Goal: Task Accomplishment & Management: Manage account settings

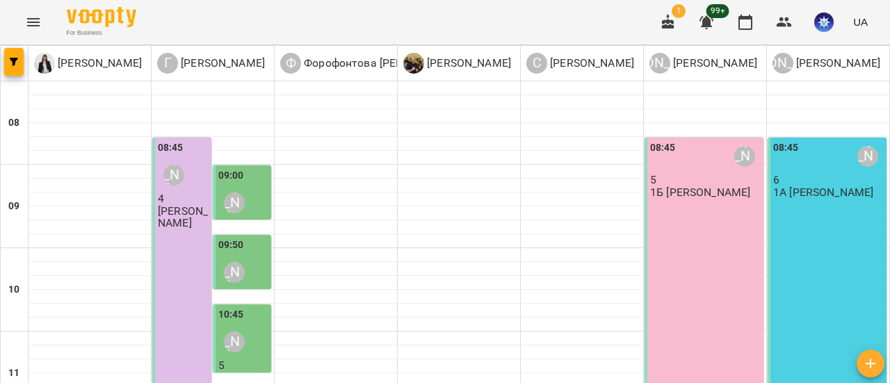
scroll to position [348, 0]
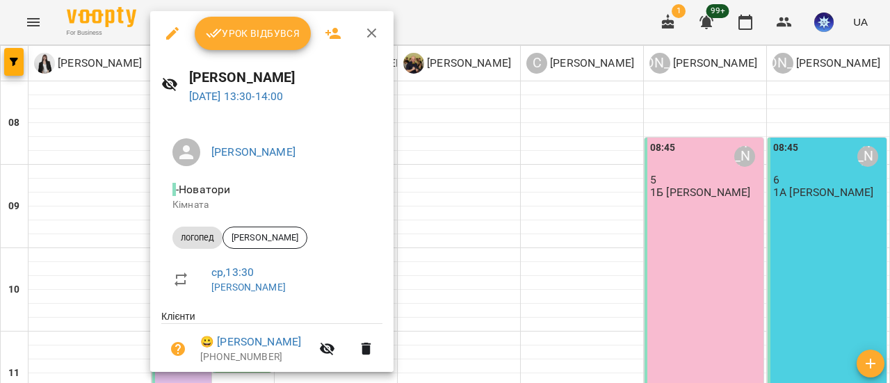
click at [261, 33] on span "Урок відбувся" at bounding box center [253, 33] width 95 height 17
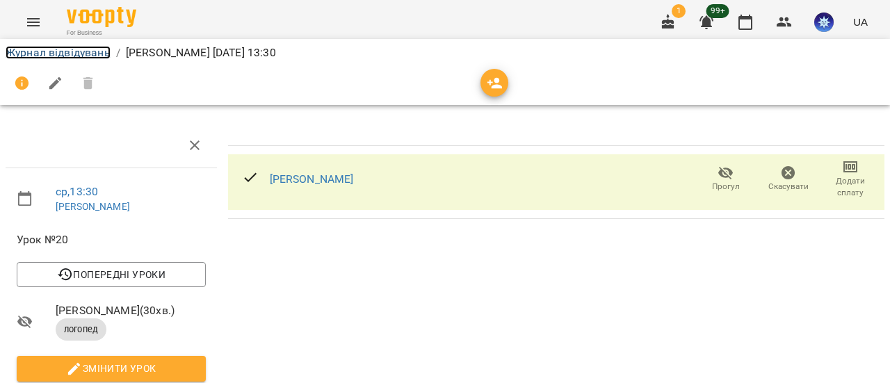
click at [85, 54] on link "Журнал відвідувань" at bounding box center [58, 52] width 105 height 13
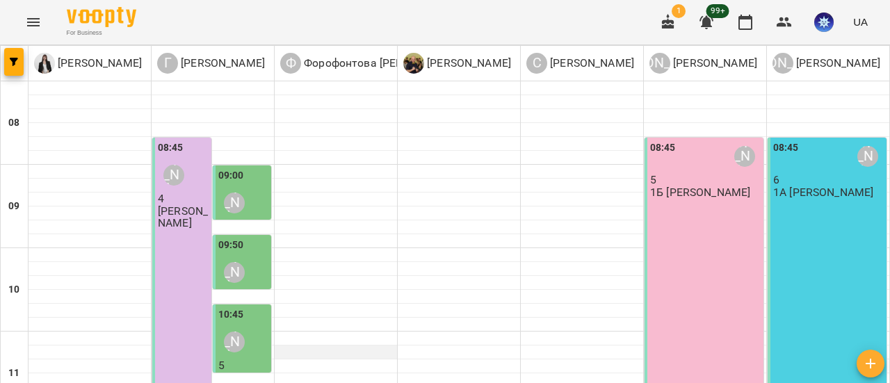
scroll to position [348, 0]
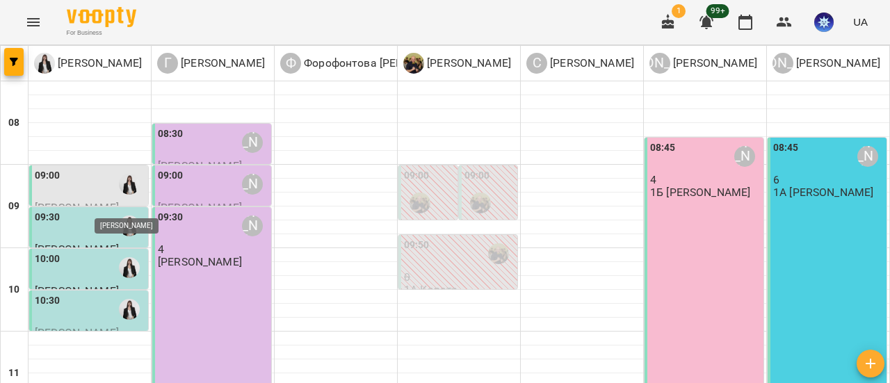
scroll to position [0, 0]
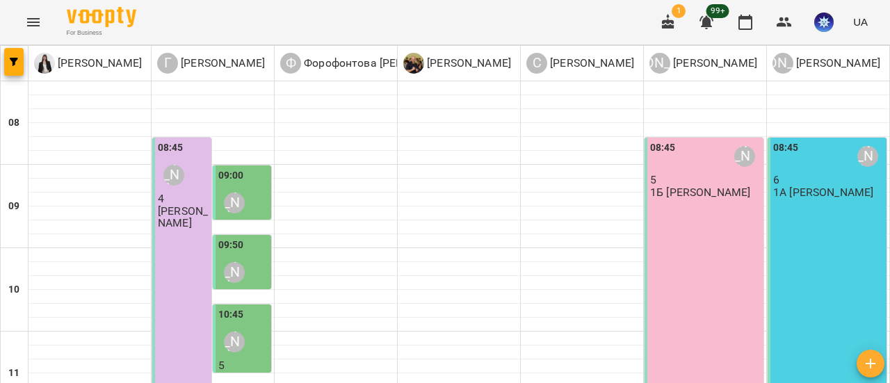
scroll to position [304, 0]
click at [866, 364] on icon "button" at bounding box center [870, 363] width 17 height 17
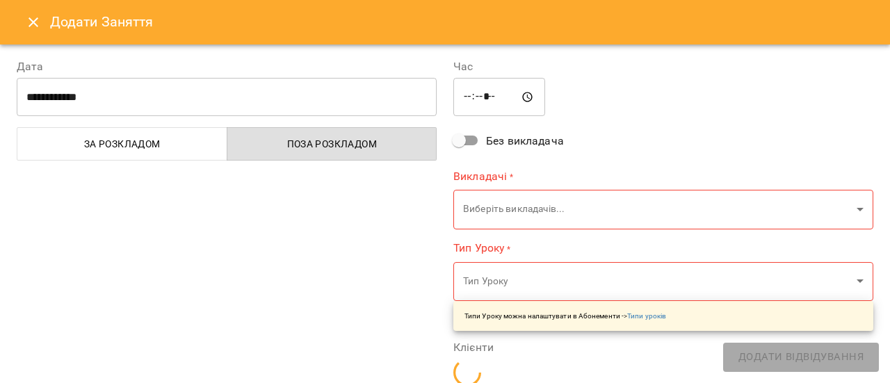
type input "*****"
type input "**********"
click at [467, 95] on input "*****" at bounding box center [499, 97] width 92 height 39
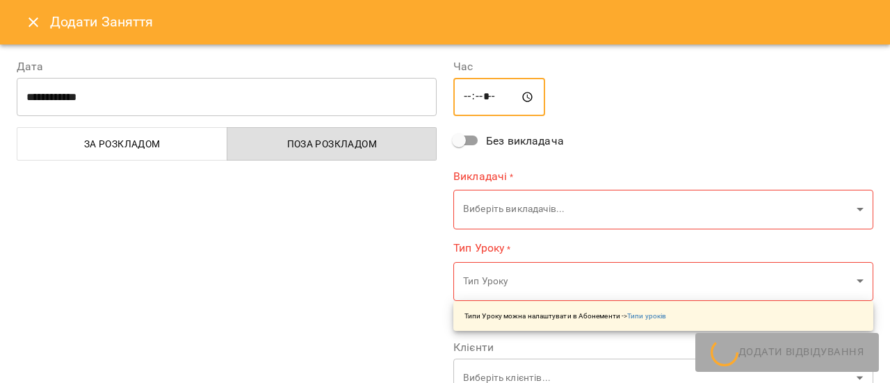
type input "*****"
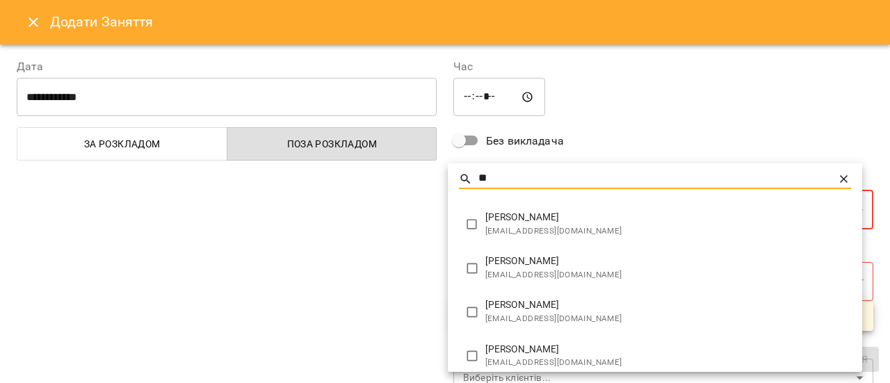
type input "**"
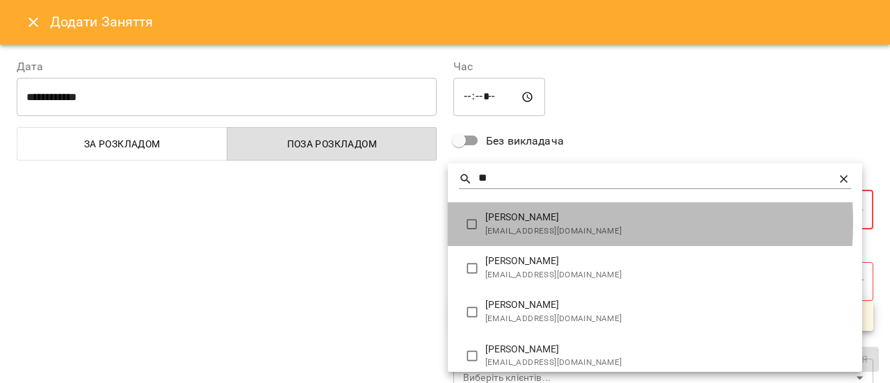
click at [527, 222] on span "[PERSON_NAME]" at bounding box center [668, 218] width 366 height 14
type input "*******"
type input "**"
type input "**********"
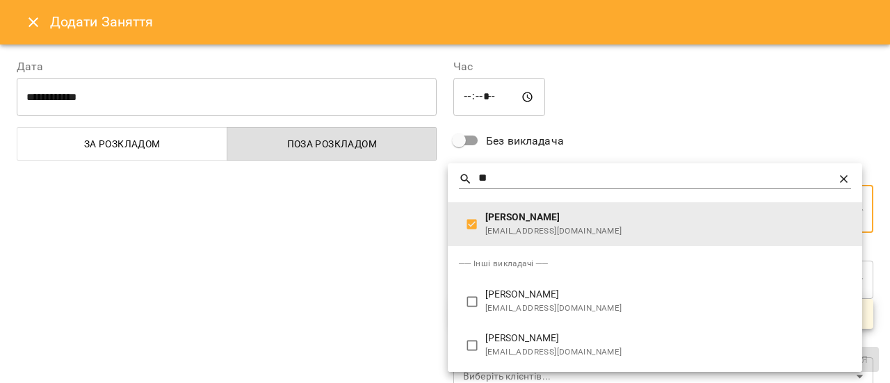
click at [384, 231] on div at bounding box center [445, 191] width 890 height 383
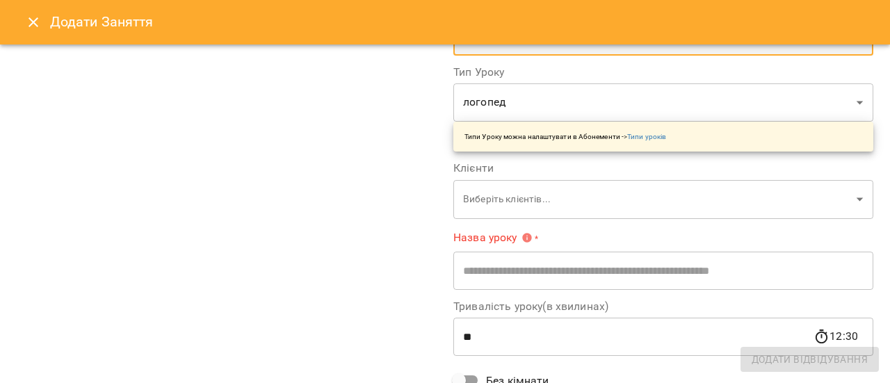
scroll to position [209, 0]
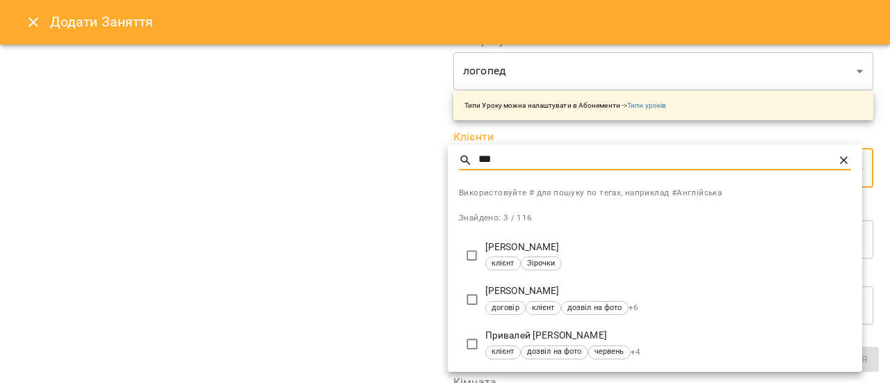
type input "***"
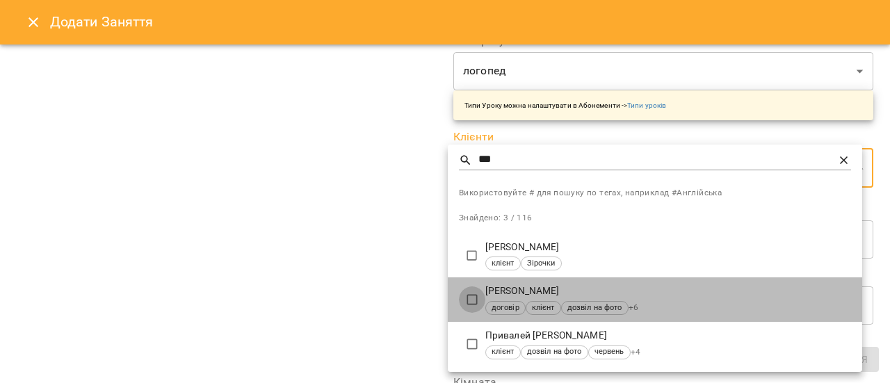
type input "**********"
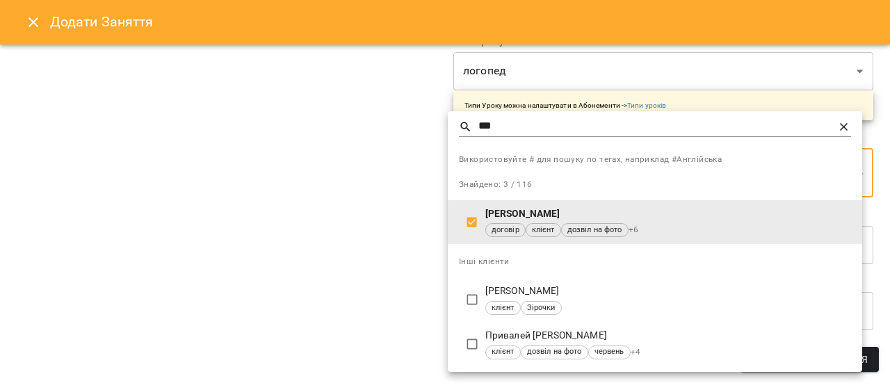
click at [374, 268] on div at bounding box center [445, 191] width 890 height 383
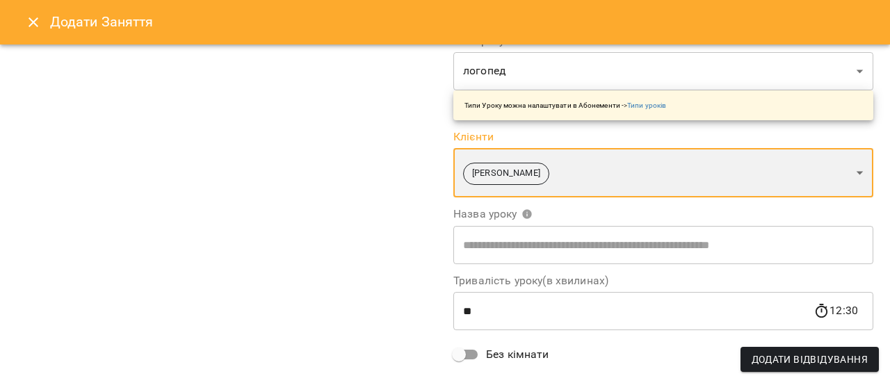
scroll to position [278, 0]
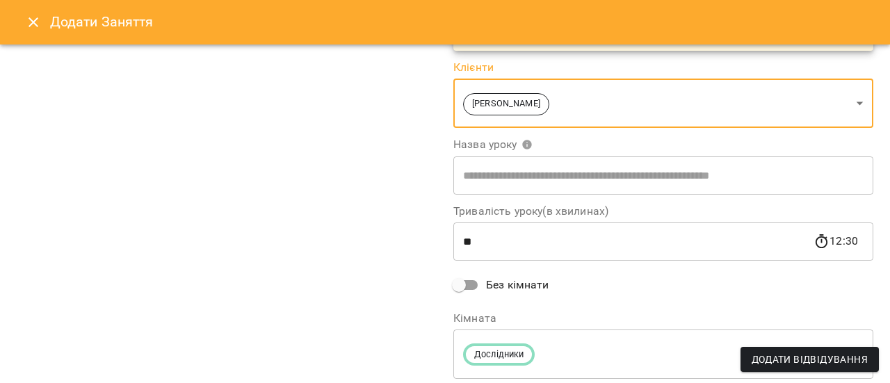
click at [563, 181] on input "text" at bounding box center [663, 175] width 420 height 39
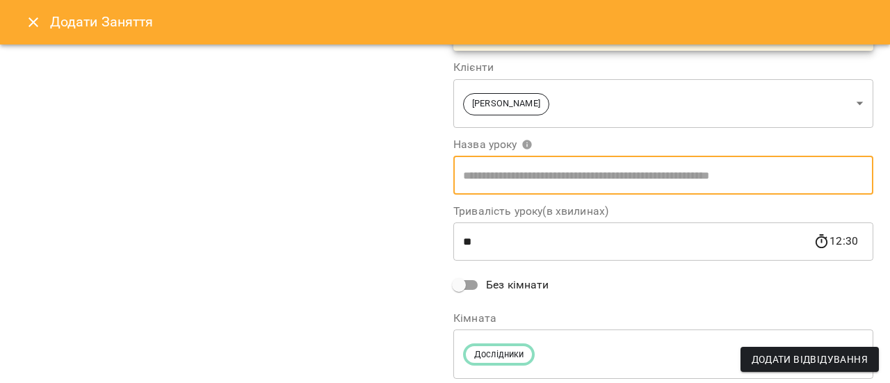
type input "*******"
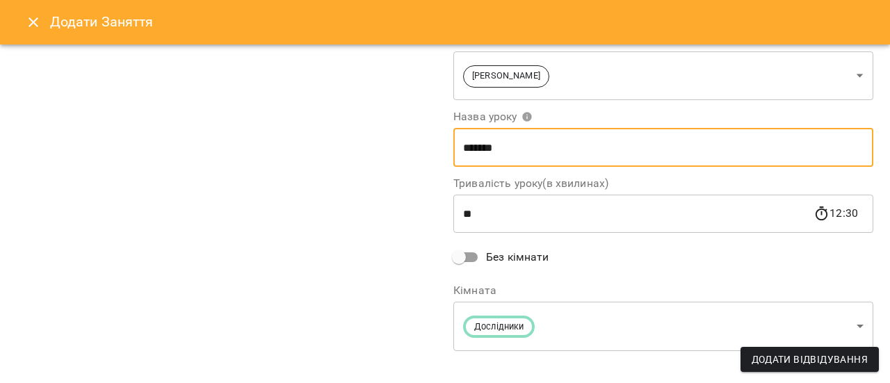
scroll to position [320, 0]
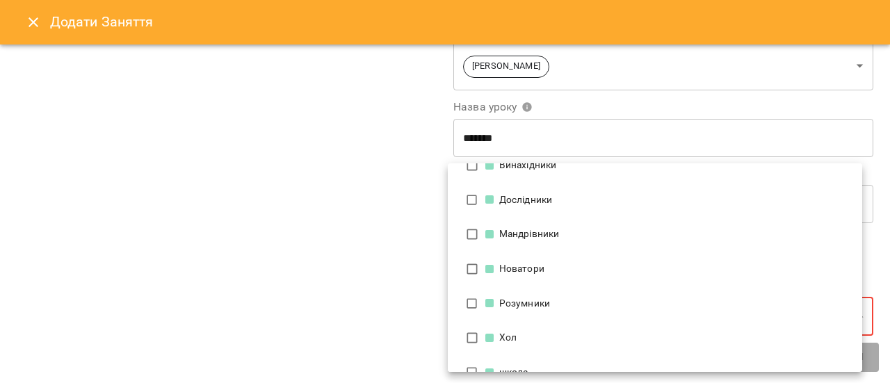
scroll to position [93, 0]
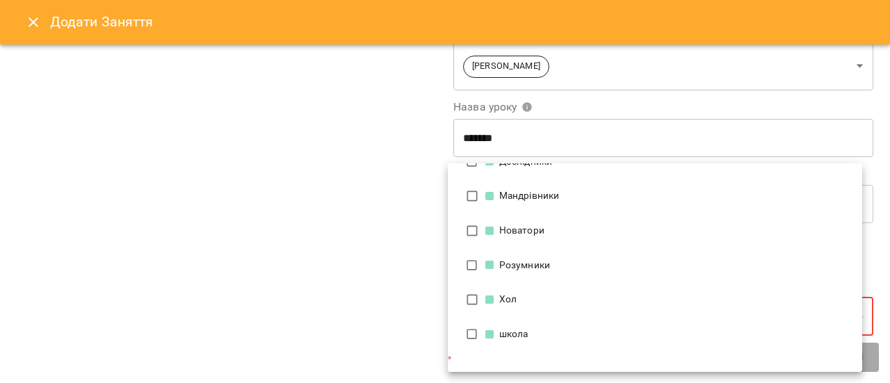
type input "**********"
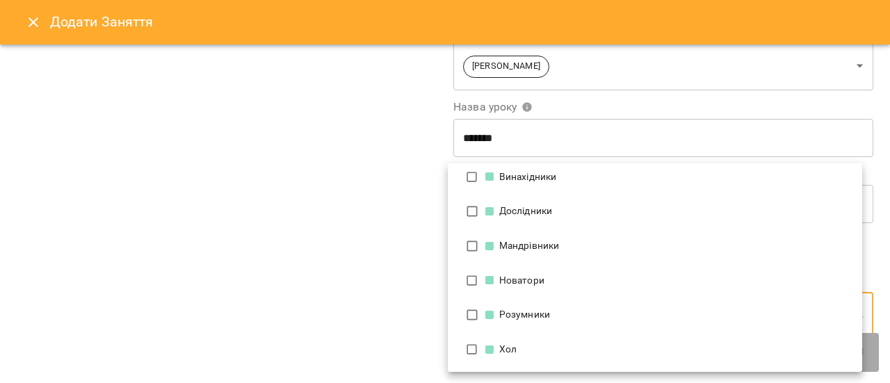
scroll to position [0, 0]
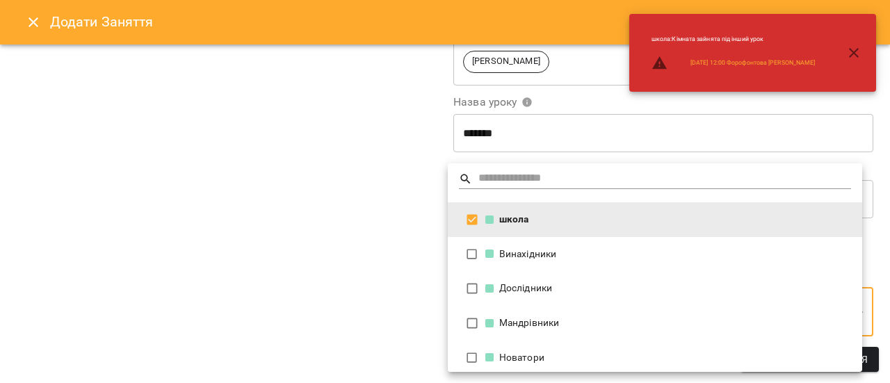
click at [334, 279] on div at bounding box center [445, 191] width 890 height 383
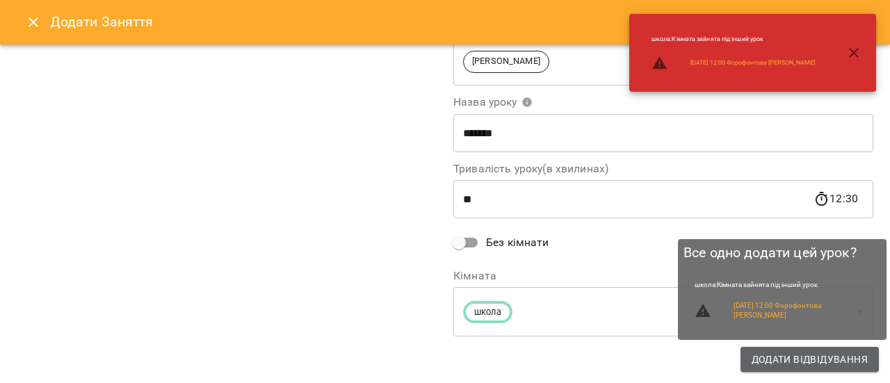
click at [806, 363] on span "Додати Відвідування" at bounding box center [809, 359] width 116 height 17
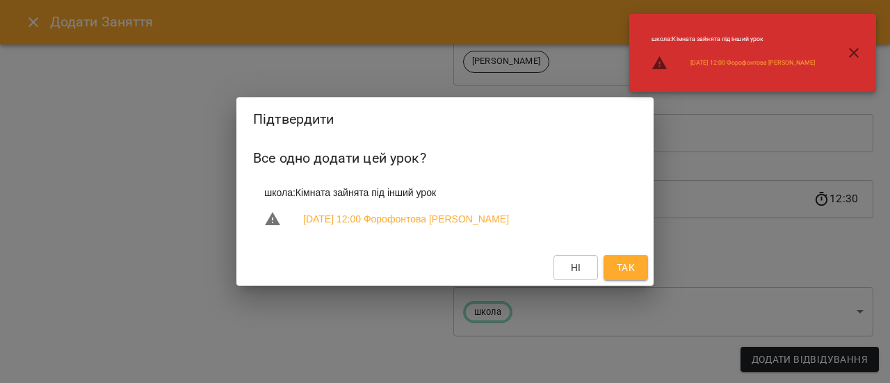
click at [614, 271] on span "Так" at bounding box center [625, 267] width 22 height 17
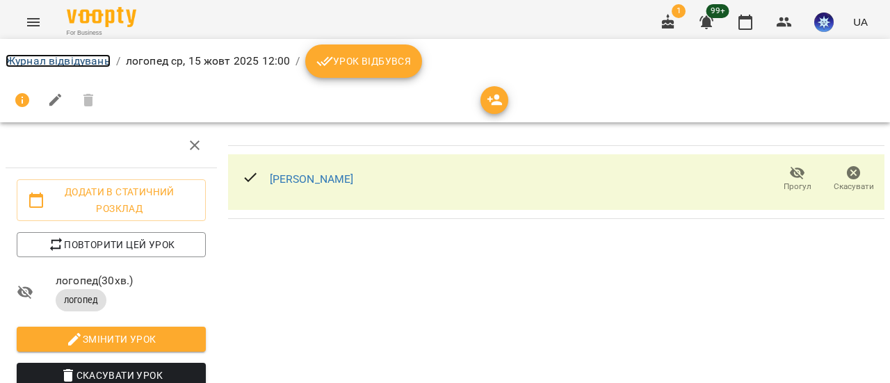
click at [40, 62] on link "Журнал відвідувань" at bounding box center [58, 60] width 105 height 13
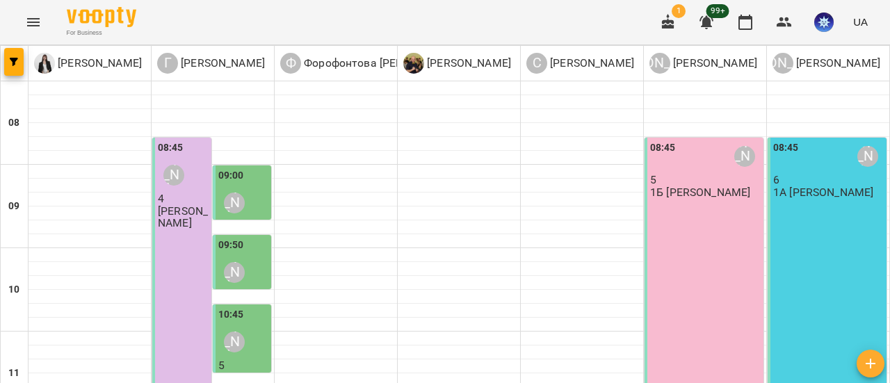
scroll to position [278, 0]
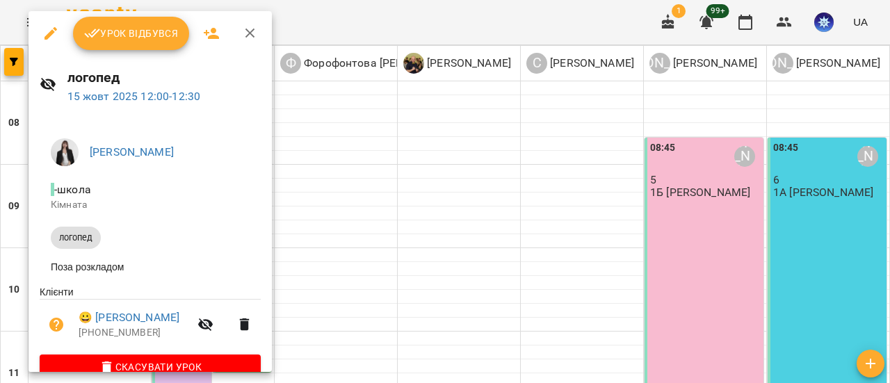
click at [142, 29] on span "Урок відбувся" at bounding box center [131, 33] width 95 height 17
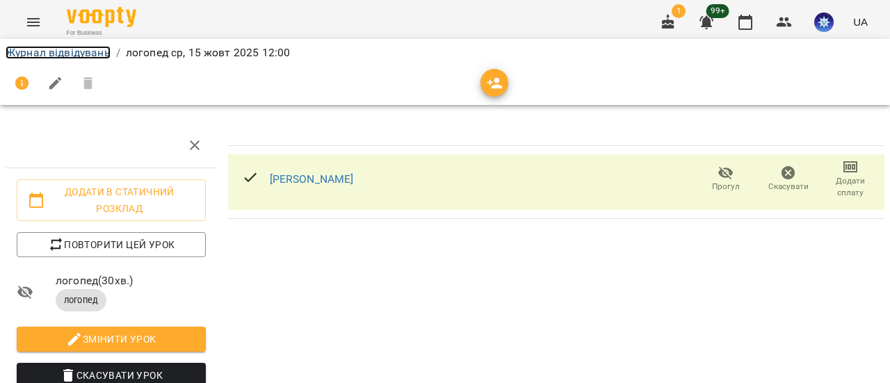
click at [50, 54] on link "Журнал відвідувань" at bounding box center [58, 52] width 105 height 13
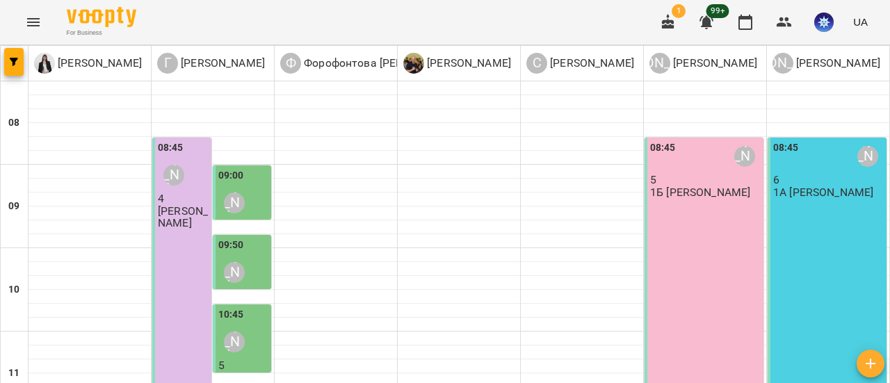
scroll to position [417, 0]
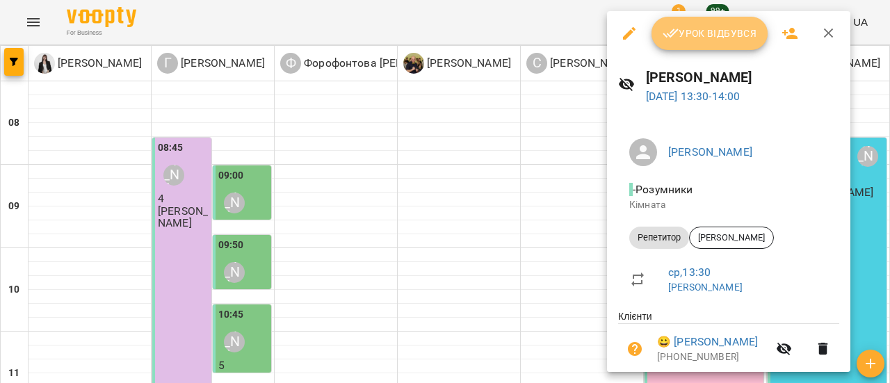
click at [710, 38] on span "Урок відбувся" at bounding box center [709, 33] width 95 height 17
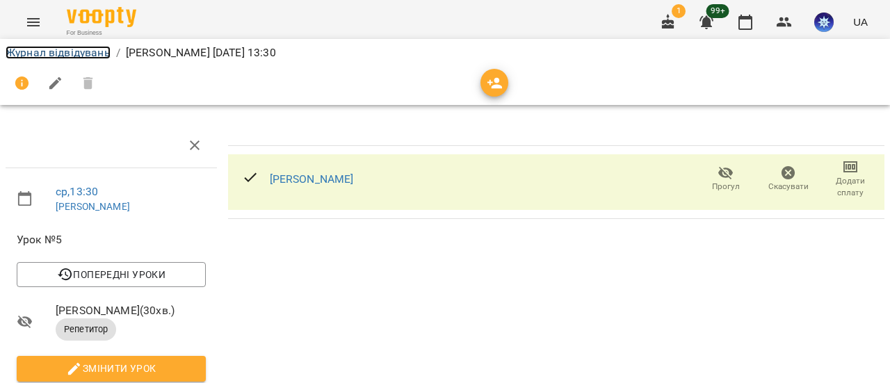
click at [95, 51] on link "Журнал відвідувань" at bounding box center [58, 52] width 105 height 13
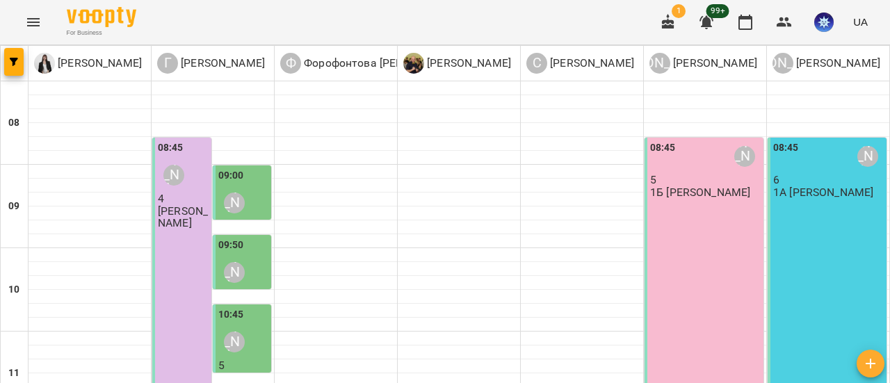
scroll to position [417, 0]
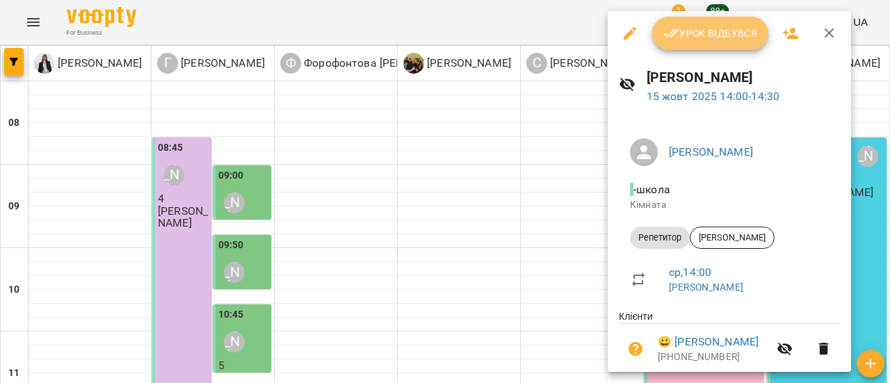
click at [721, 35] on span "Урок відбувся" at bounding box center [710, 33] width 95 height 17
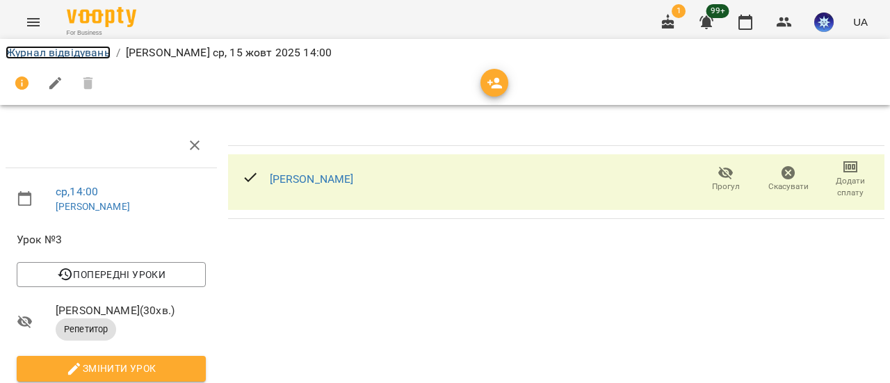
click at [74, 55] on link "Журнал відвідувань" at bounding box center [58, 52] width 105 height 13
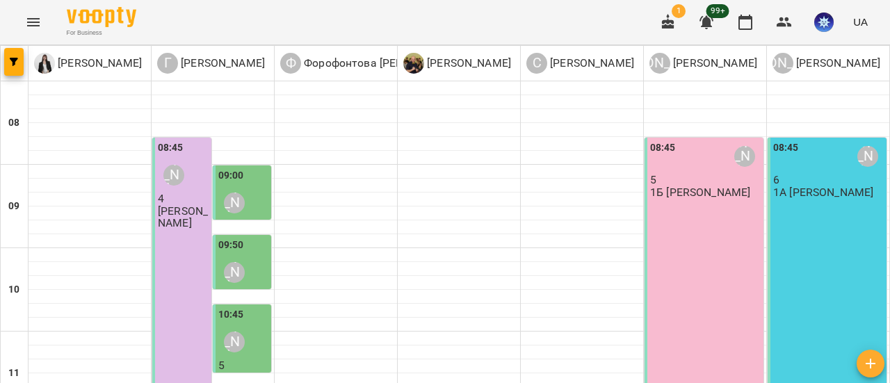
scroll to position [417, 0]
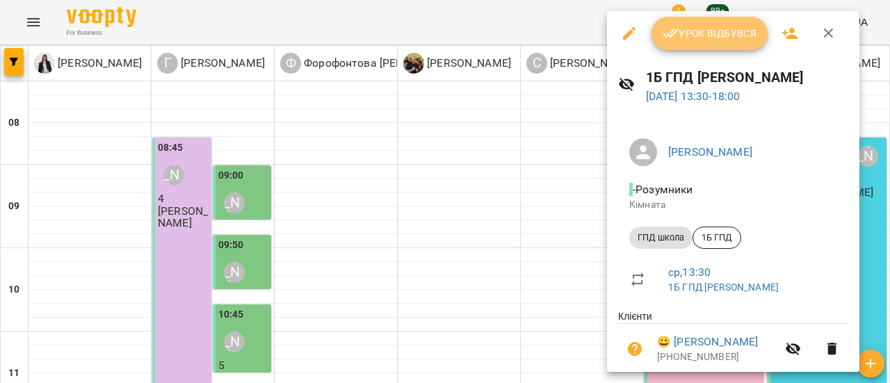
click at [717, 30] on span "Урок відбувся" at bounding box center [709, 33] width 95 height 17
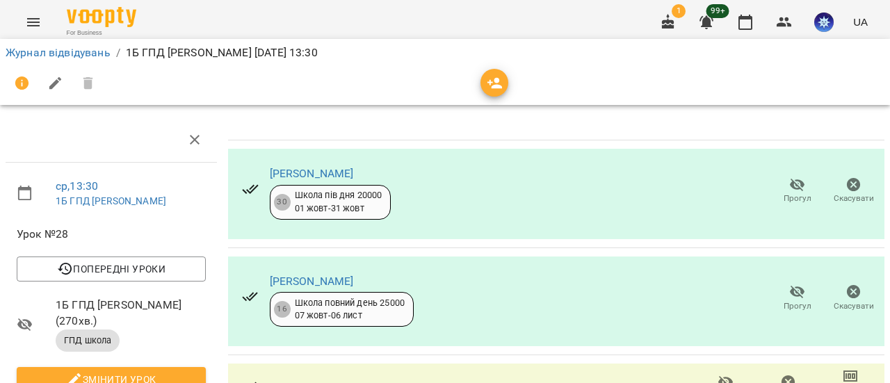
scroll to position [278, 0]
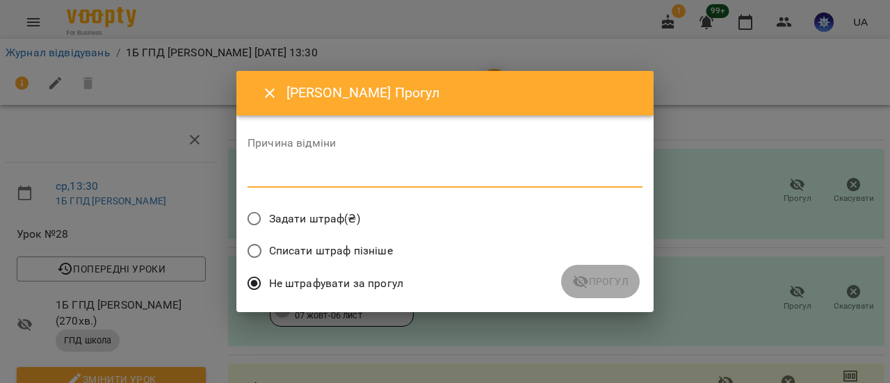
click at [325, 174] on textarea at bounding box center [444, 176] width 395 height 13
type textarea "**********"
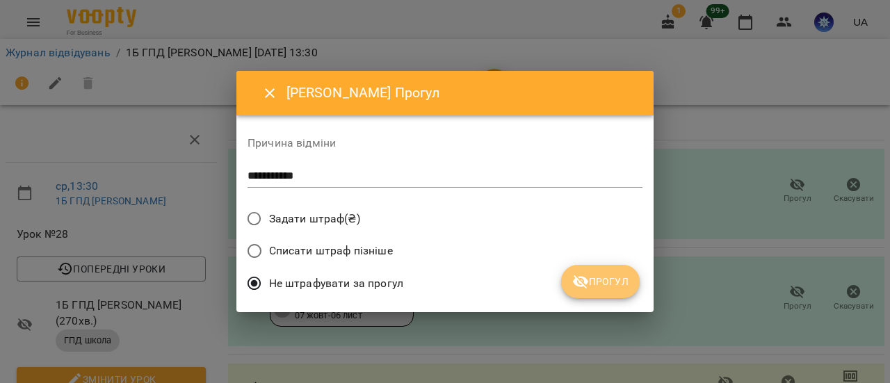
click at [573, 281] on icon "submit" at bounding box center [580, 281] width 17 height 17
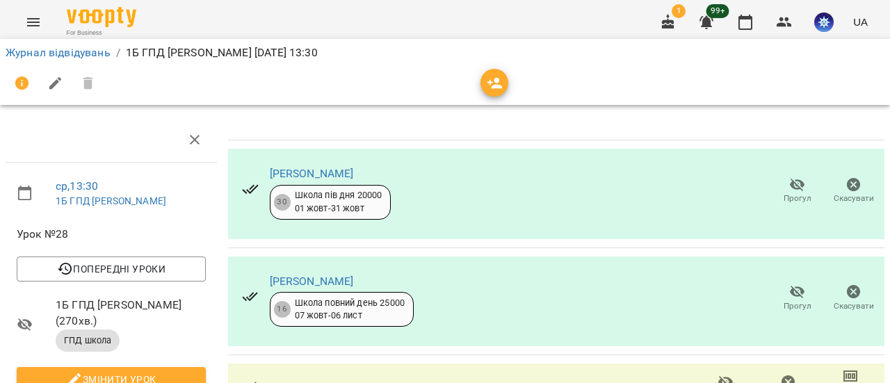
scroll to position [0, 0]
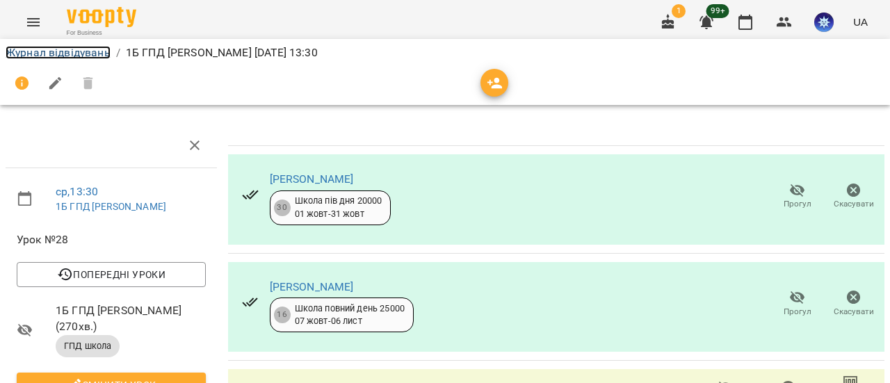
click at [88, 54] on link "Журнал відвідувань" at bounding box center [58, 52] width 105 height 13
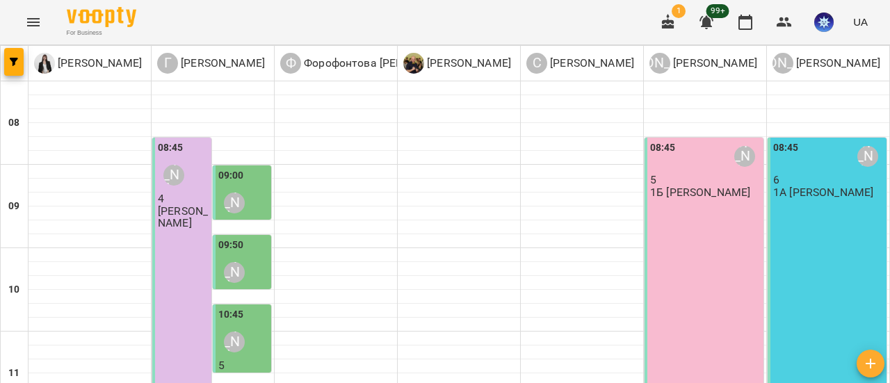
scroll to position [348, 0]
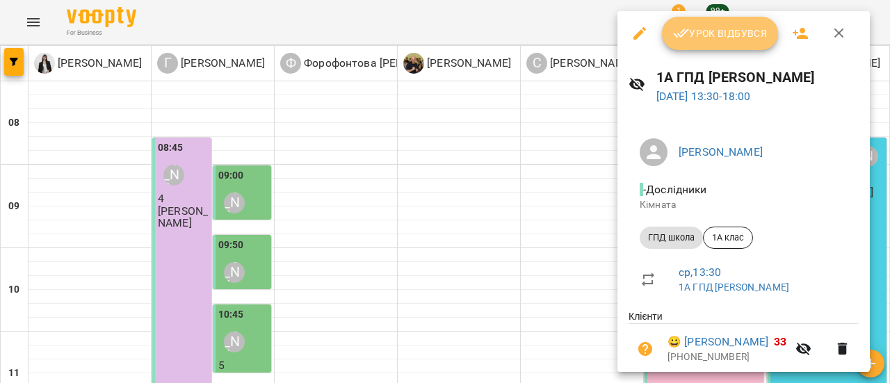
click at [723, 31] on span "Урок відбувся" at bounding box center [720, 33] width 95 height 17
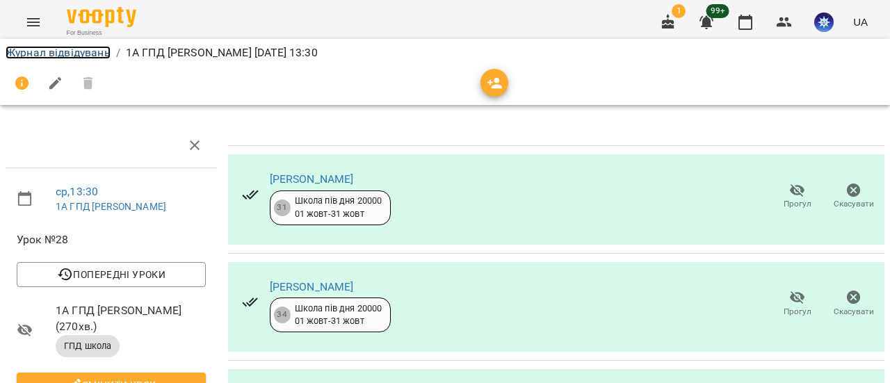
click at [83, 51] on link "Журнал відвідувань" at bounding box center [58, 52] width 105 height 13
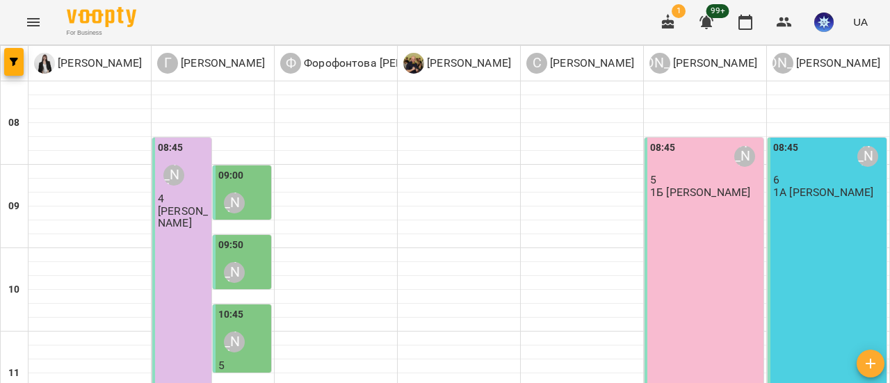
scroll to position [96, 0]
click at [31, 23] on icon "Menu" at bounding box center [33, 22] width 17 height 17
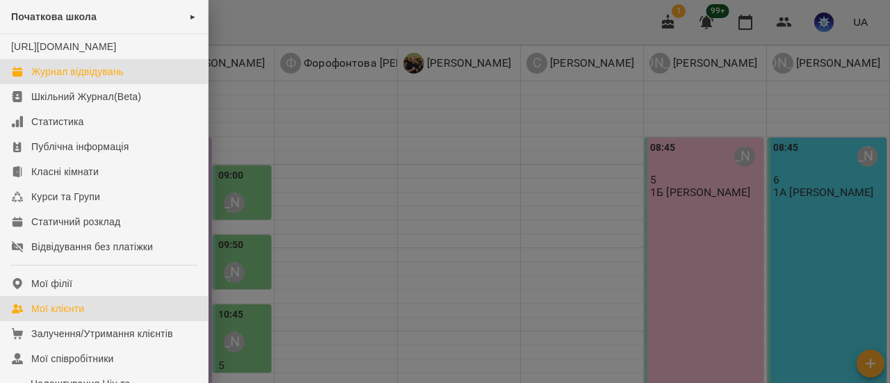
click at [67, 316] on div "Мої клієнти" at bounding box center [57, 309] width 53 height 14
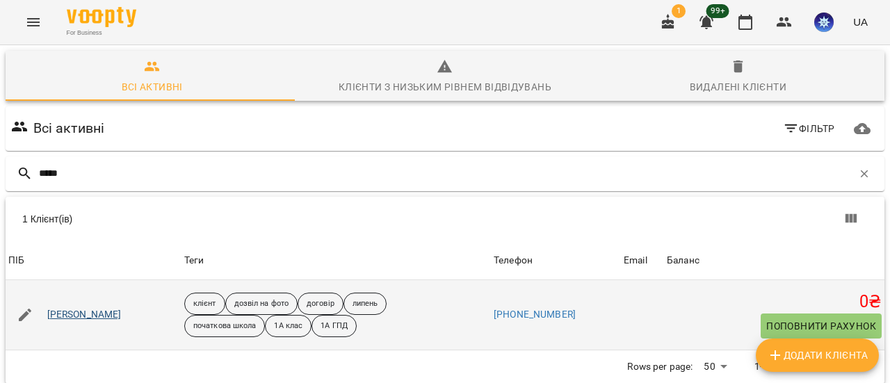
type input "*****"
click at [85, 318] on link "[PERSON_NAME]" at bounding box center [84, 315] width 74 height 14
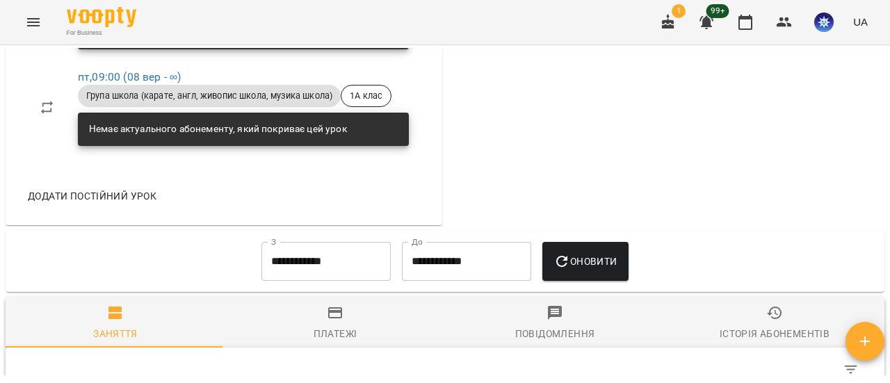
scroll to position [2572, 0]
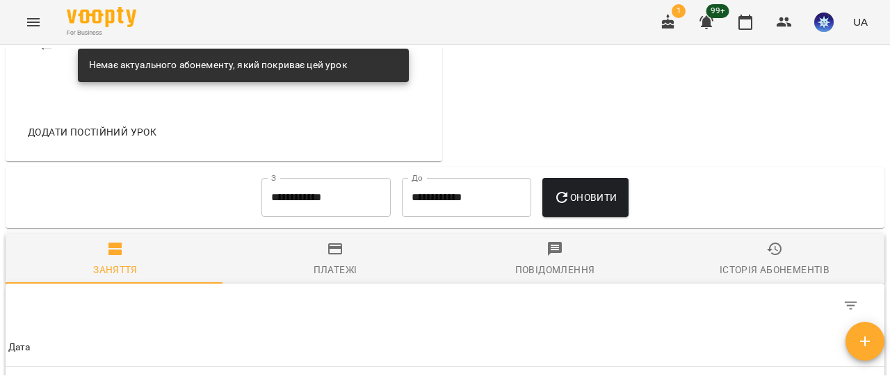
click at [114, 140] on span "Додати постійний урок" at bounding box center [92, 132] width 129 height 17
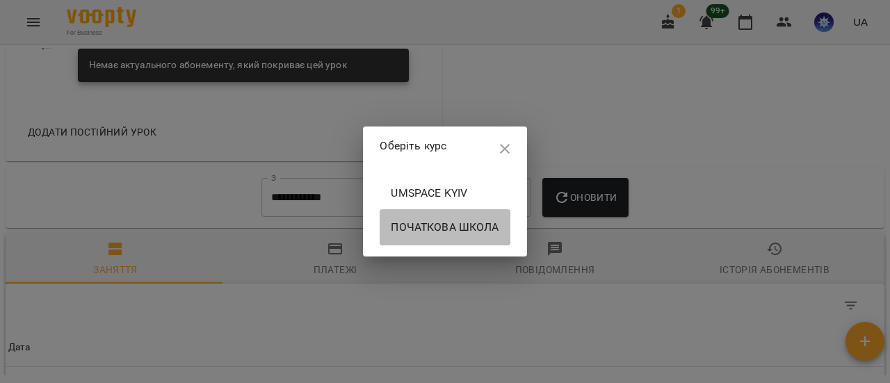
click at [427, 225] on span "Початкова школа" at bounding box center [445, 227] width 108 height 17
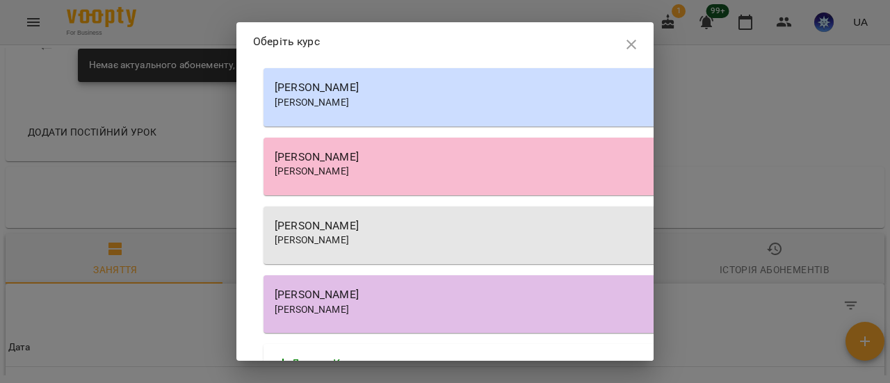
scroll to position [1768, 0]
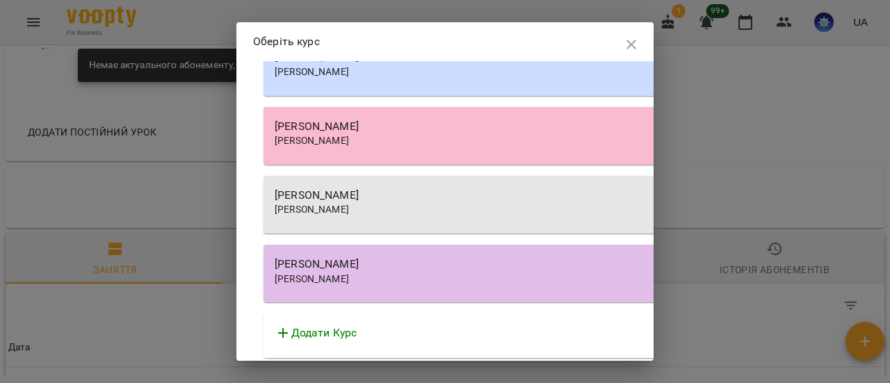
click at [349, 273] on span "[PERSON_NAME]" at bounding box center [312, 278] width 74 height 11
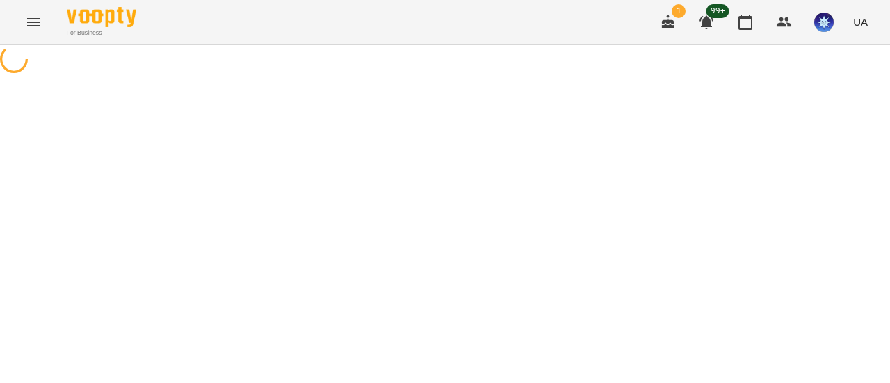
select select "*********"
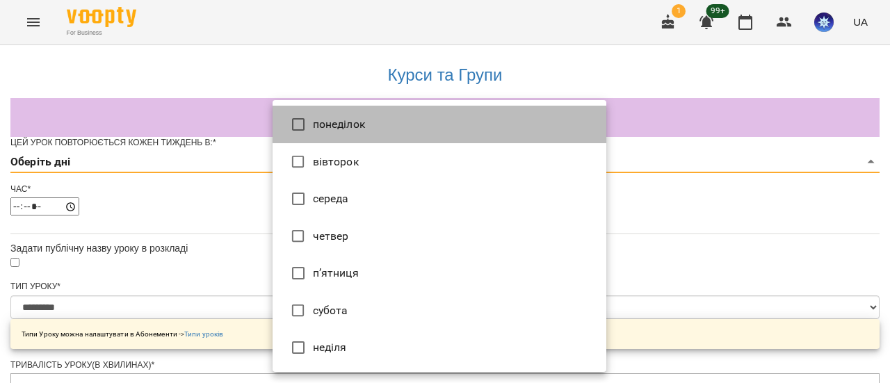
click at [488, 120] on li "понеділок" at bounding box center [439, 125] width 334 height 38
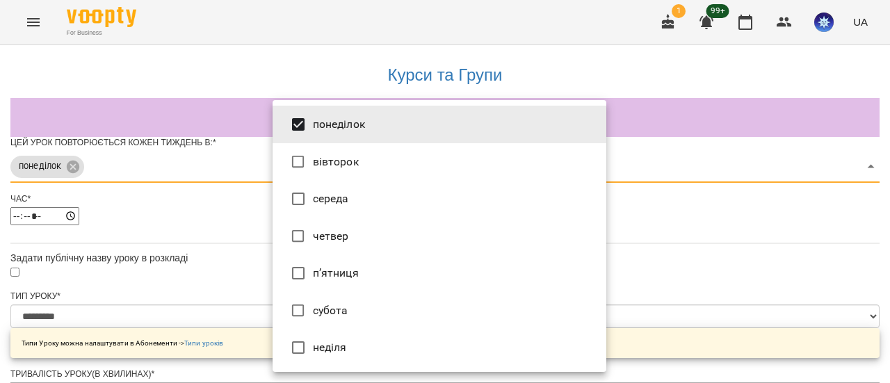
click at [431, 198] on li "середа" at bounding box center [439, 199] width 334 height 38
type input "***"
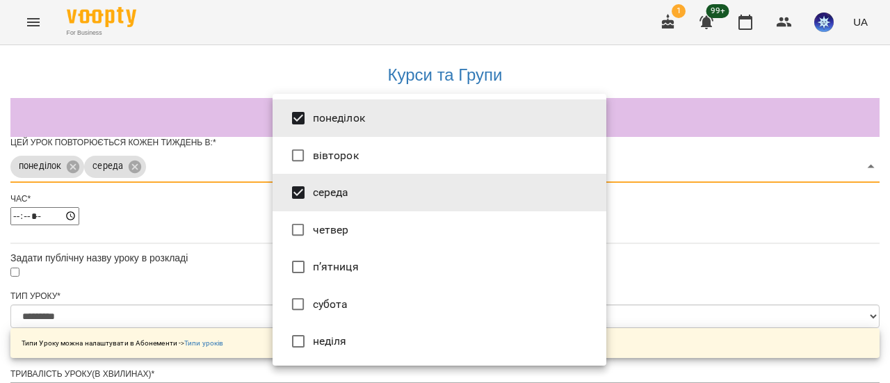
click at [710, 193] on div at bounding box center [445, 191] width 890 height 383
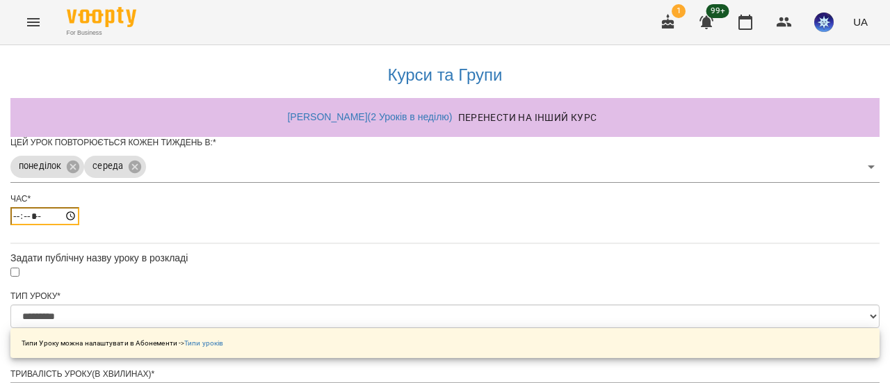
click at [79, 225] on input "*****" at bounding box center [44, 216] width 69 height 18
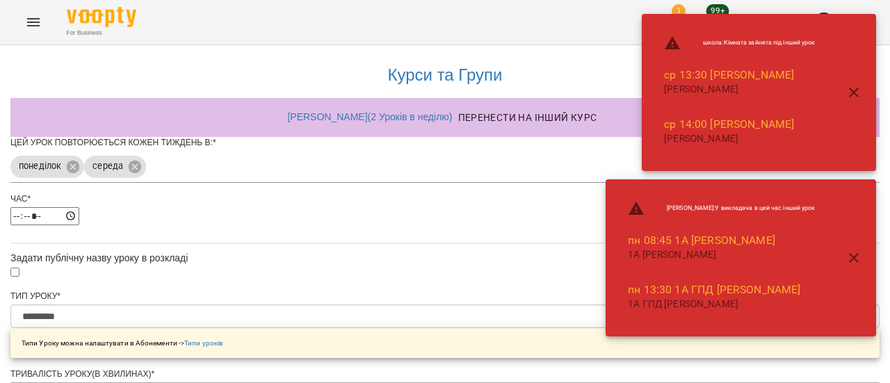
click at [377, 225] on div "*****" at bounding box center [444, 216] width 869 height 18
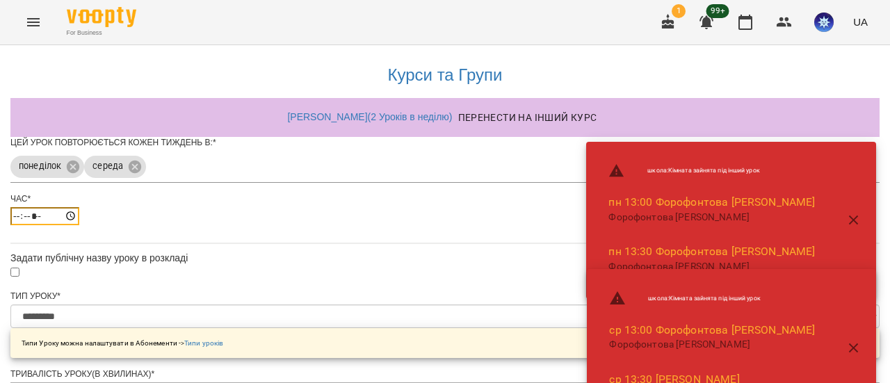
click at [79, 225] on input "*****" at bounding box center [44, 216] width 69 height 18
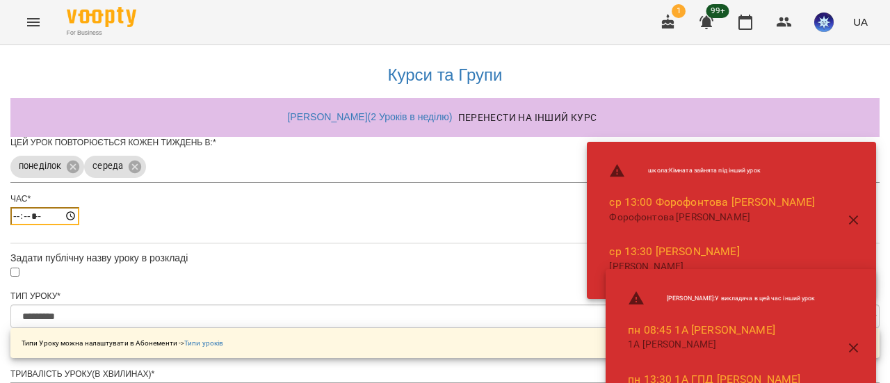
type input "*****"
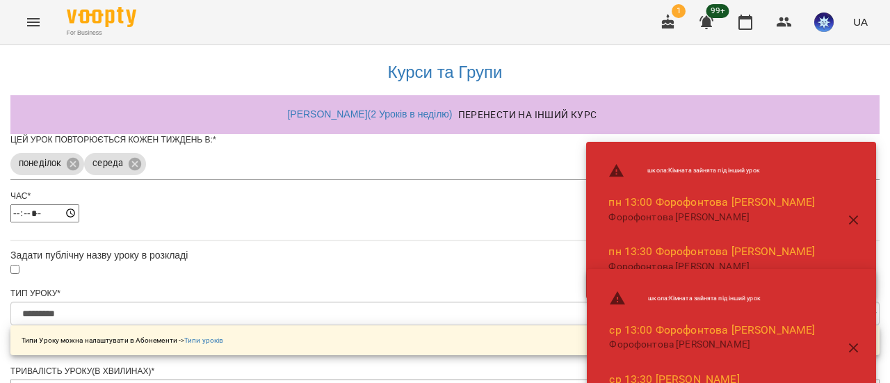
scroll to position [209, 0]
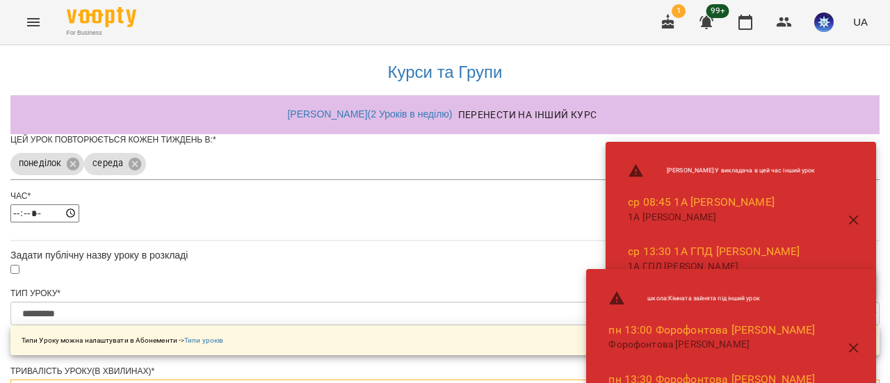
drag, startPoint x: 296, startPoint y: 225, endPoint x: 304, endPoint y: 220, distance: 9.3
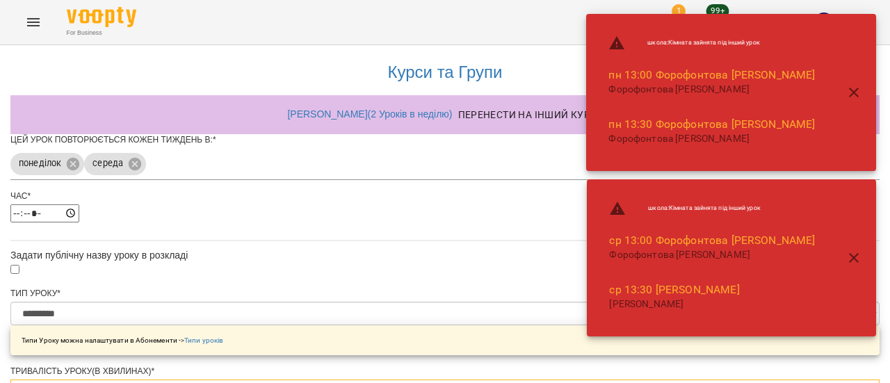
type input "*"
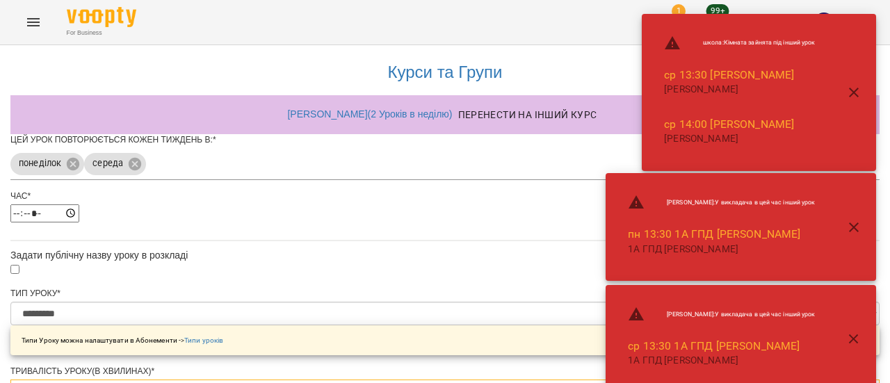
type input "**"
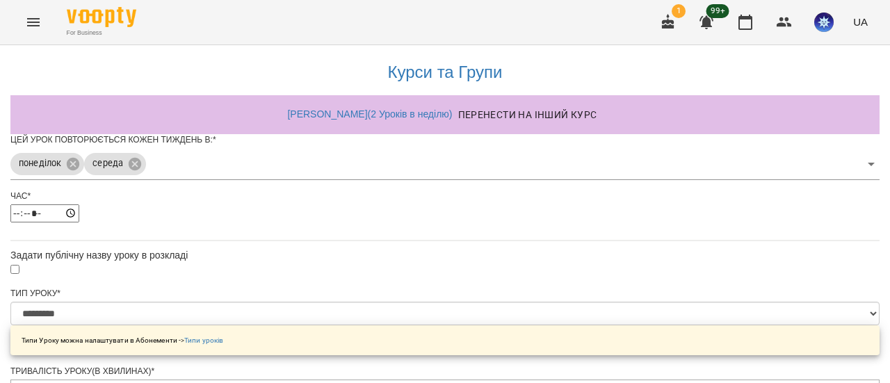
scroll to position [591, 0]
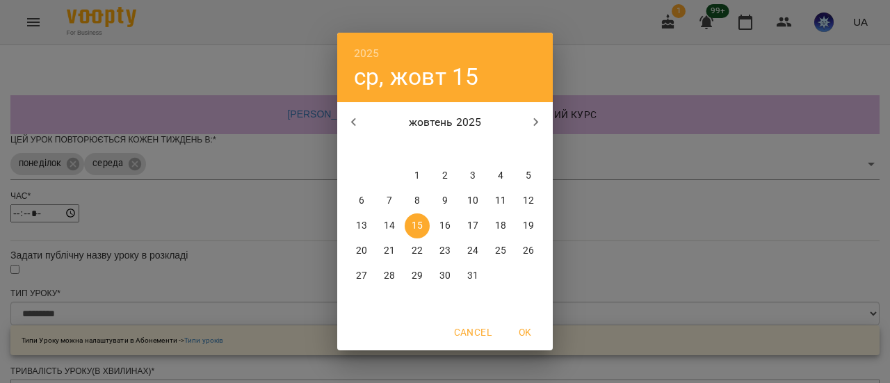
click at [420, 223] on p "15" at bounding box center [416, 226] width 11 height 14
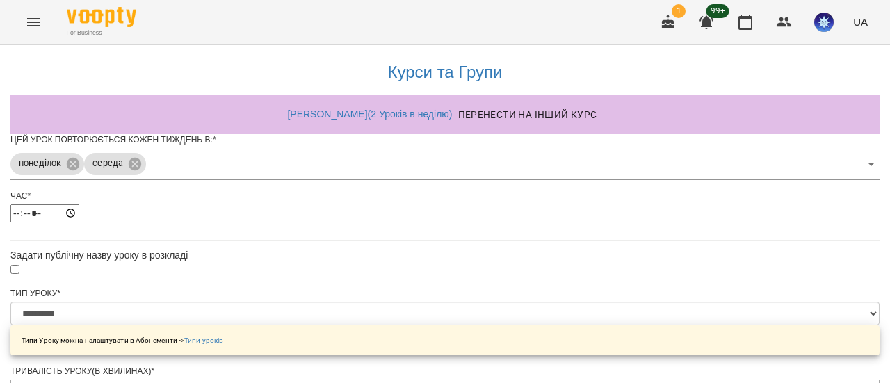
scroll to position [629, 0]
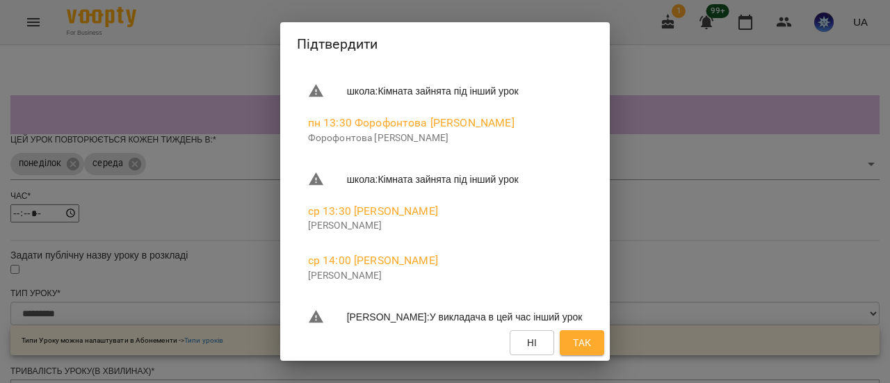
click at [591, 343] on span "Так" at bounding box center [582, 342] width 18 height 17
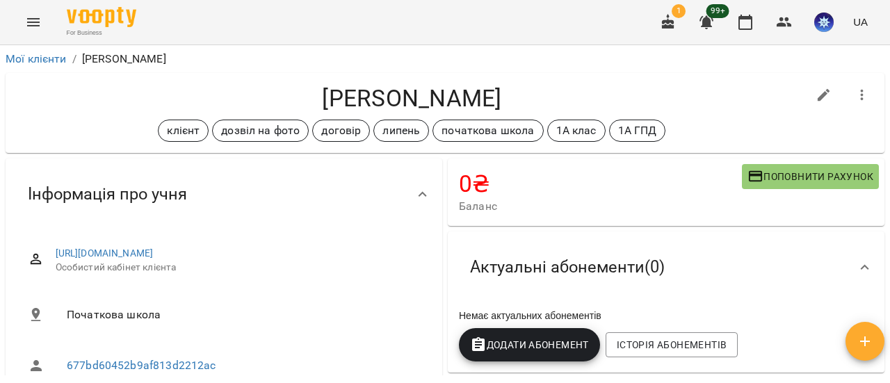
click at [816, 99] on icon "button" at bounding box center [823, 95] width 17 height 17
select select "**"
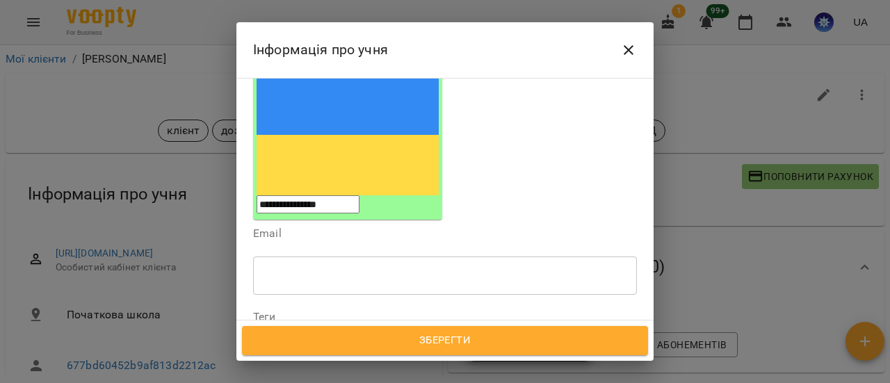
scroll to position [209, 0]
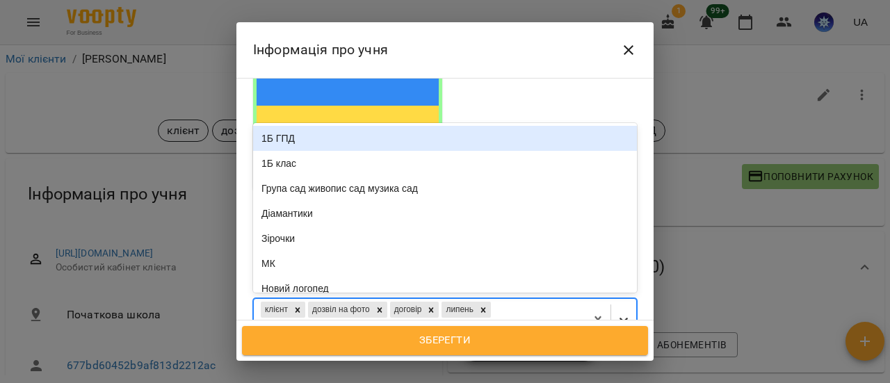
click at [617, 313] on icon at bounding box center [624, 320] width 14 height 14
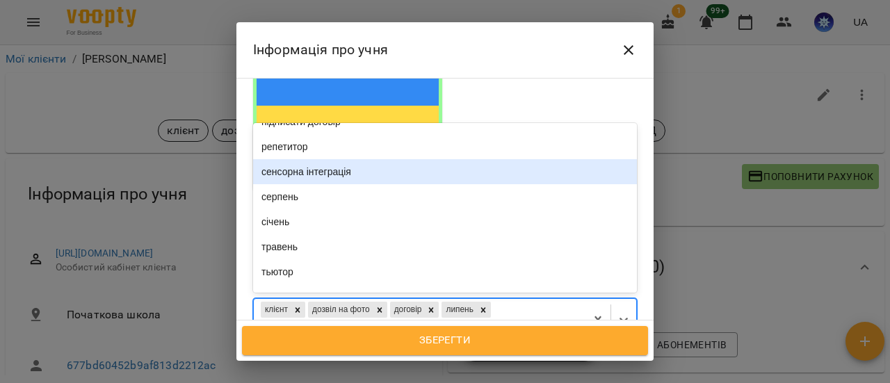
scroll to position [765, 0]
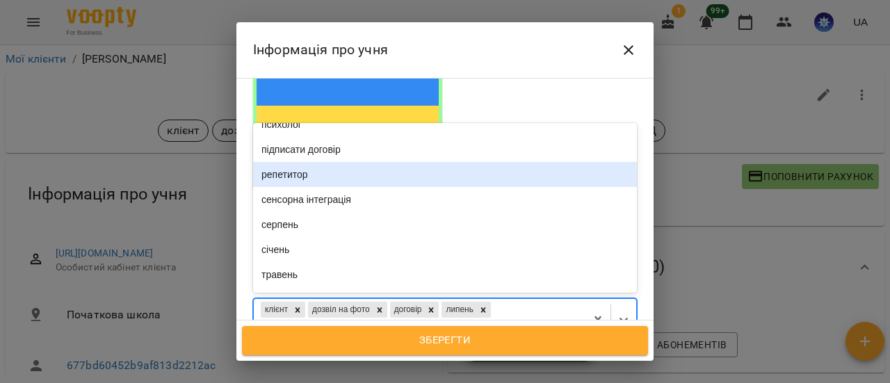
click at [309, 162] on div "репетитор" at bounding box center [445, 174] width 384 height 25
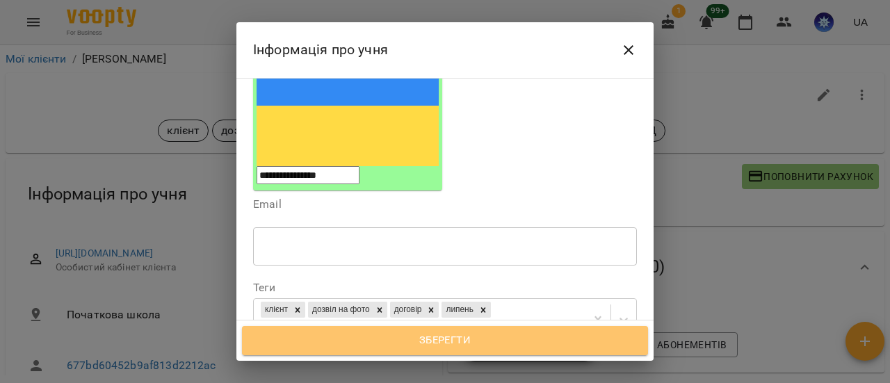
click at [483, 341] on span "Зберегти" at bounding box center [444, 341] width 375 height 18
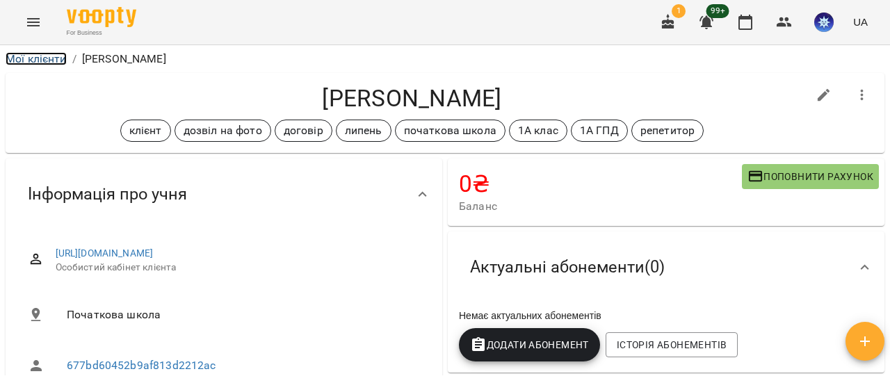
click at [43, 62] on link "Мої клієнти" at bounding box center [36, 58] width 61 height 13
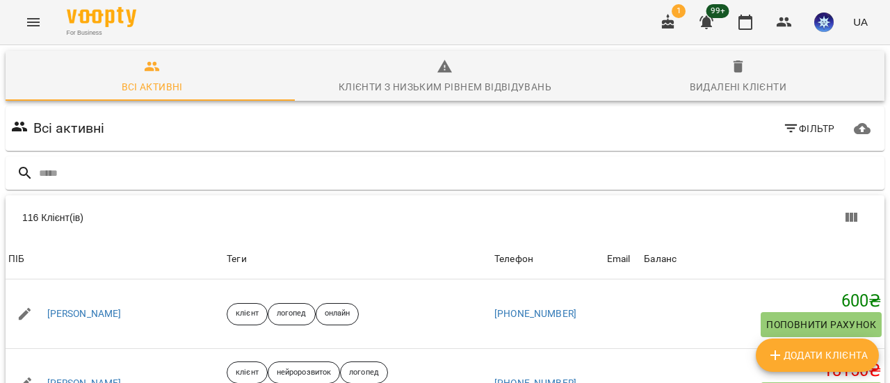
click at [36, 26] on icon "Menu" at bounding box center [33, 22] width 17 height 17
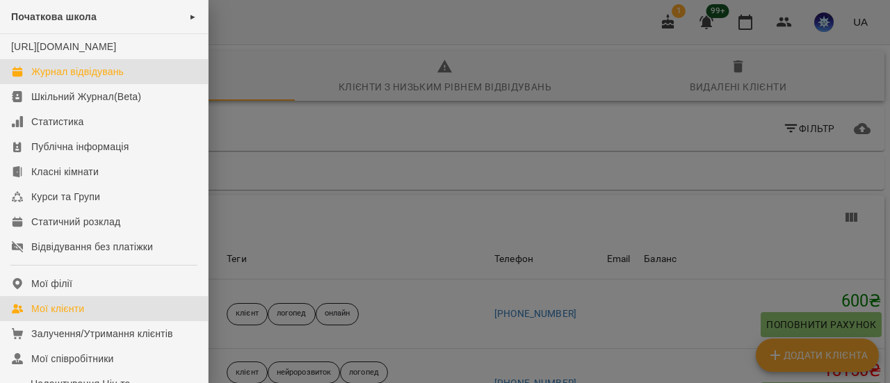
click at [69, 79] on div "Журнал відвідувань" at bounding box center [77, 72] width 92 height 14
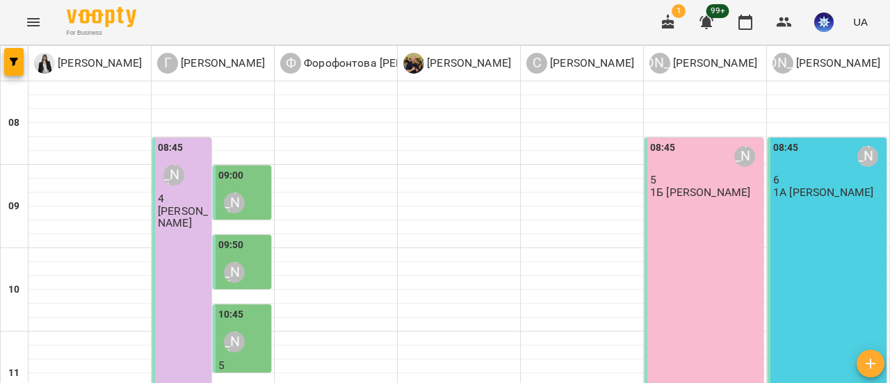
scroll to position [417, 0]
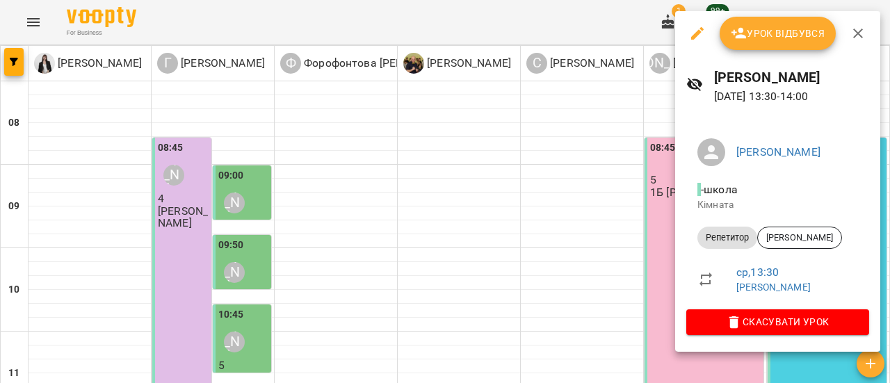
click at [791, 33] on span "Урок відбувся" at bounding box center [777, 33] width 95 height 17
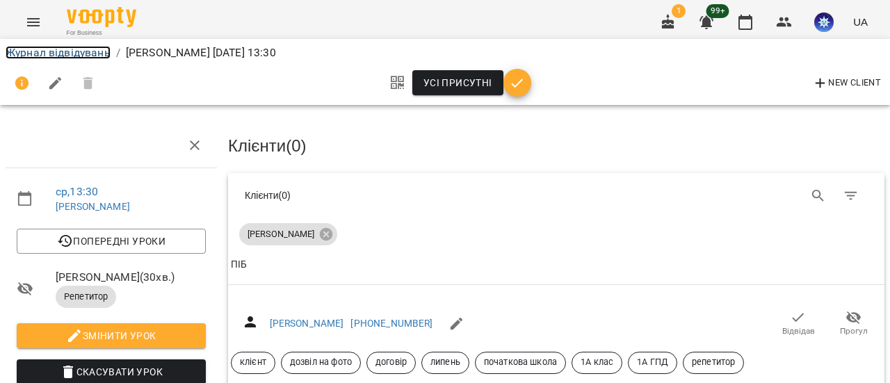
click at [56, 46] on link "Журнал відвідувань" at bounding box center [58, 52] width 105 height 13
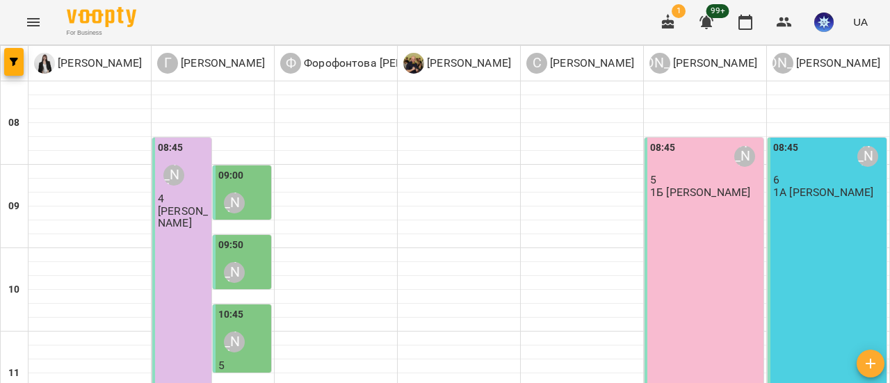
scroll to position [348, 0]
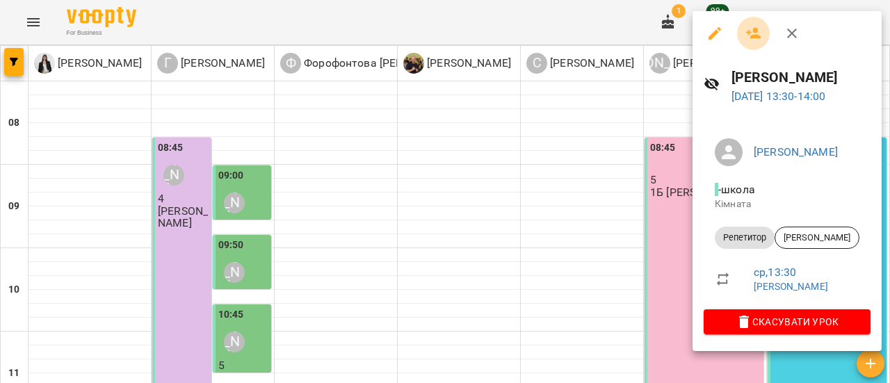
click at [755, 27] on icon "button" at bounding box center [753, 33] width 17 height 17
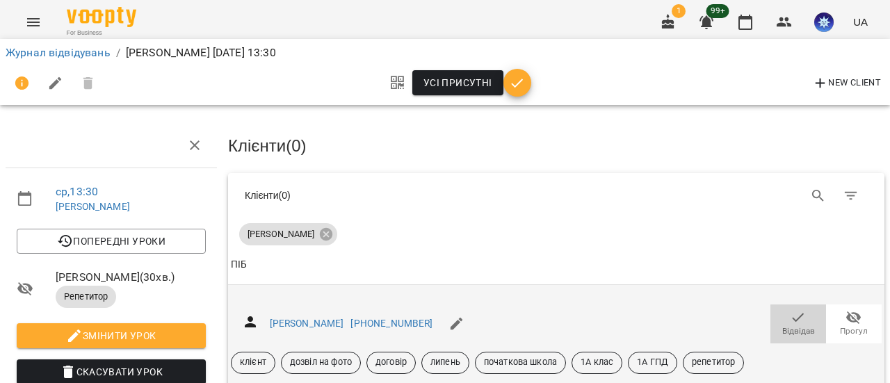
click at [792, 326] on span "Відвідав" at bounding box center [798, 331] width 33 height 12
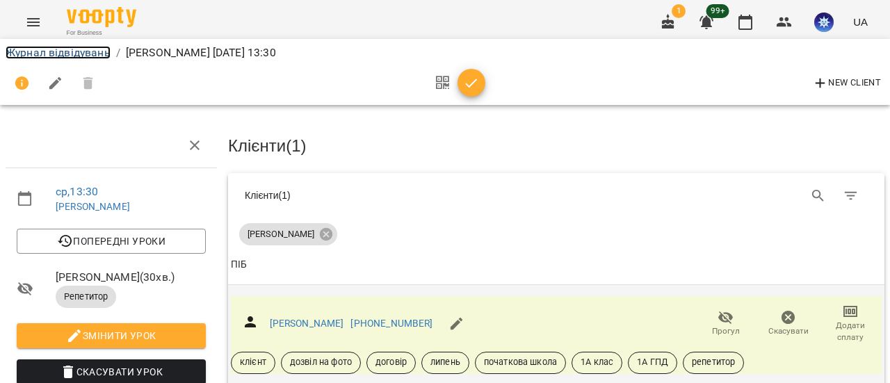
click at [76, 52] on link "Журнал відвідувань" at bounding box center [58, 52] width 105 height 13
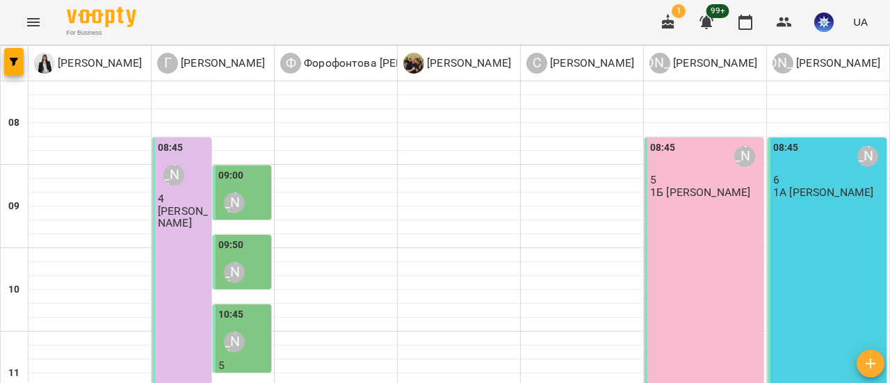
scroll to position [417, 0]
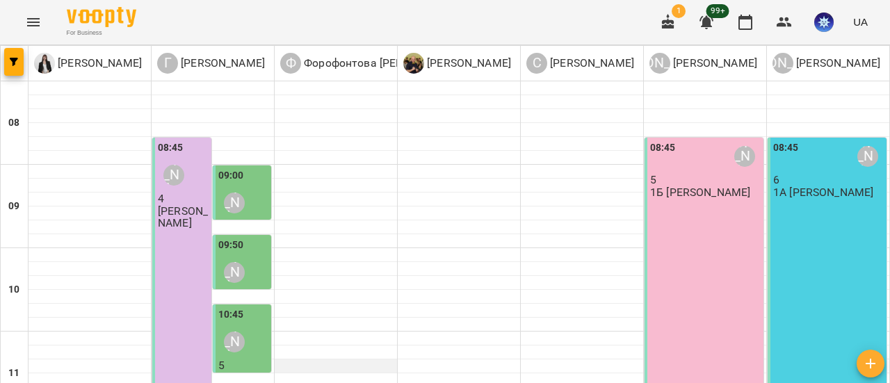
scroll to position [695, 0]
click at [29, 15] on icon "Menu" at bounding box center [33, 22] width 17 height 17
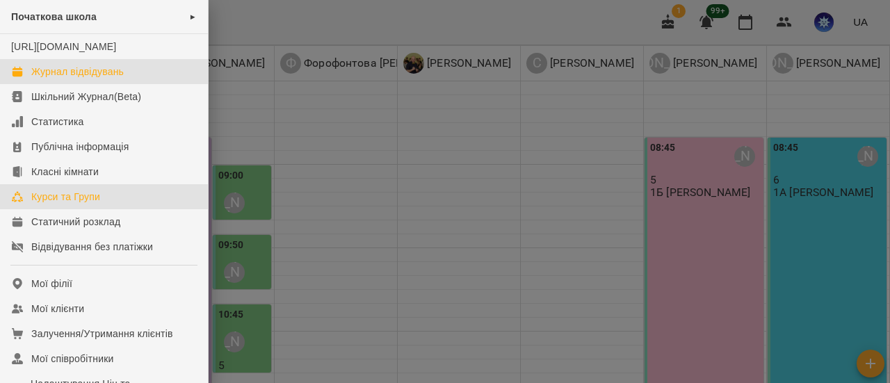
click at [66, 204] on div "Курси та Групи" at bounding box center [65, 197] width 69 height 14
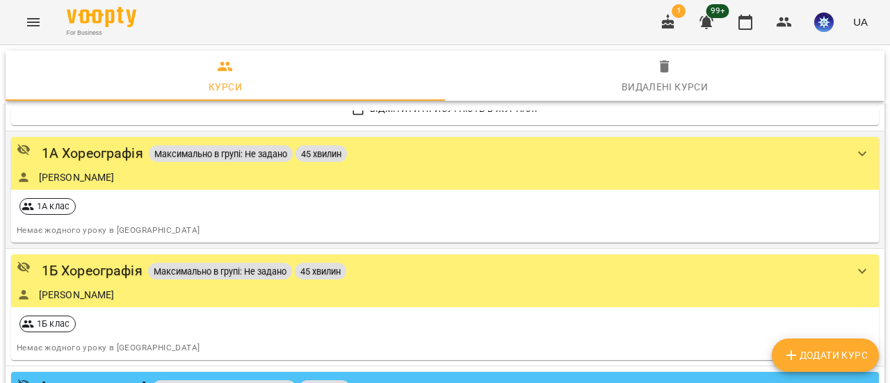
scroll to position [2433, 0]
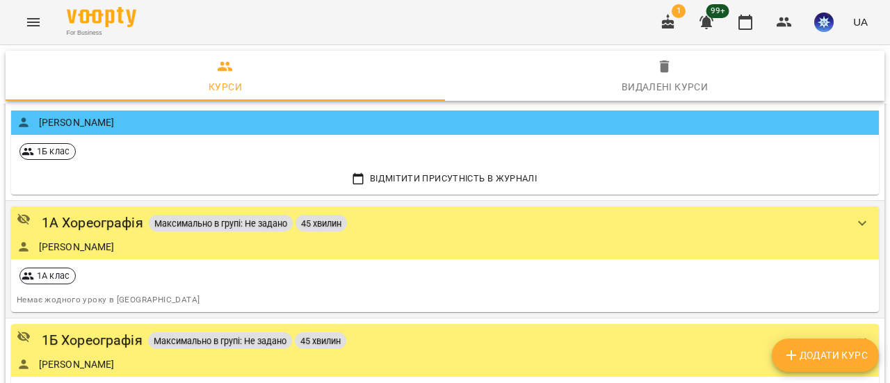
click at [855, 215] on icon "show more" at bounding box center [862, 223] width 17 height 17
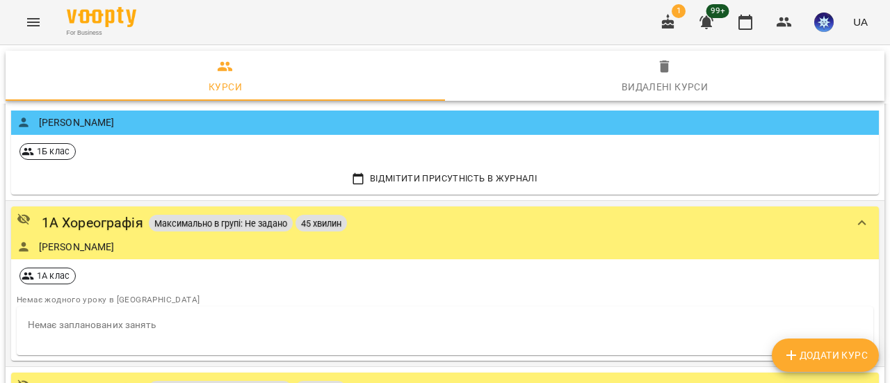
scroll to position [2502, 0]
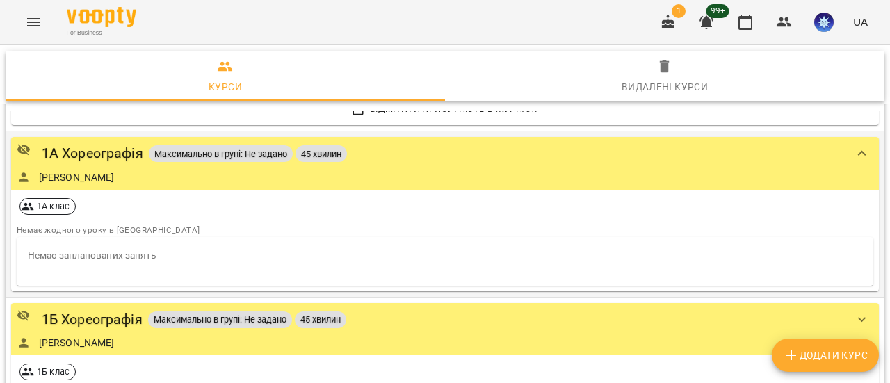
drag, startPoint x: 331, startPoint y: 165, endPoint x: 288, endPoint y: 172, distance: 43.8
click at [288, 172] on div "[PERSON_NAME]" at bounding box center [431, 177] width 829 height 14
click at [100, 152] on div "1А Хореографія" at bounding box center [92, 153] width 101 height 22
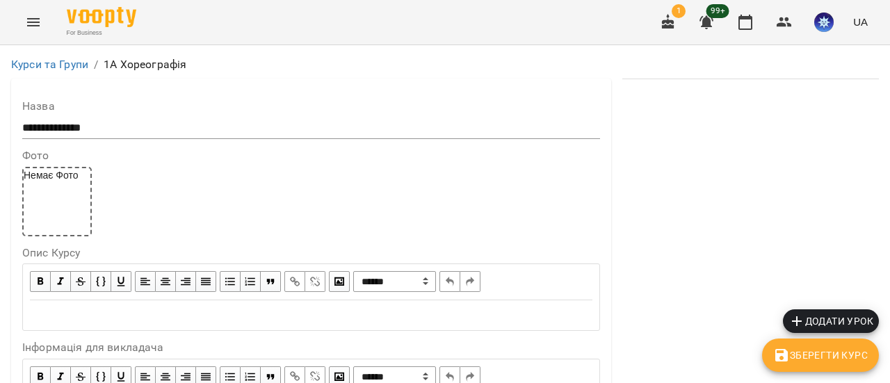
scroll to position [1460, 0]
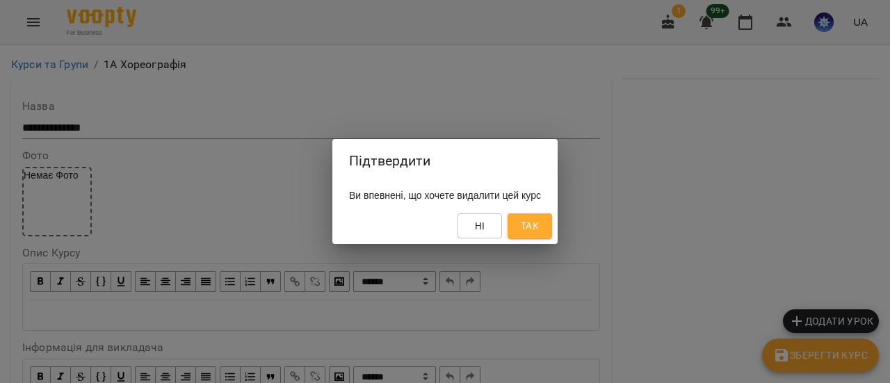
click at [539, 231] on span "Так" at bounding box center [530, 226] width 18 height 17
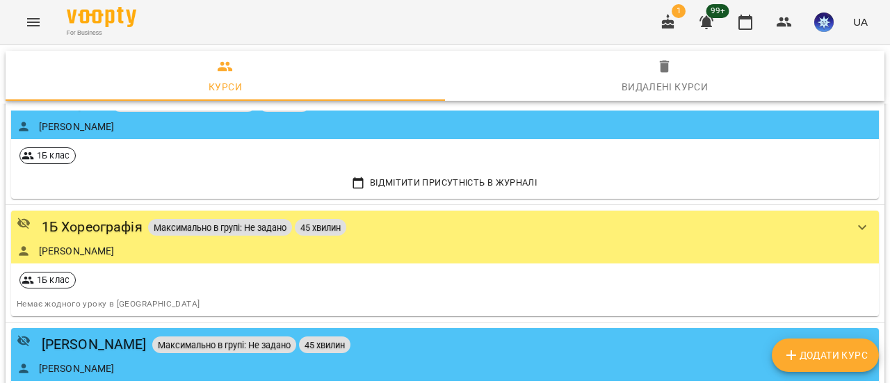
scroll to position [2502, 0]
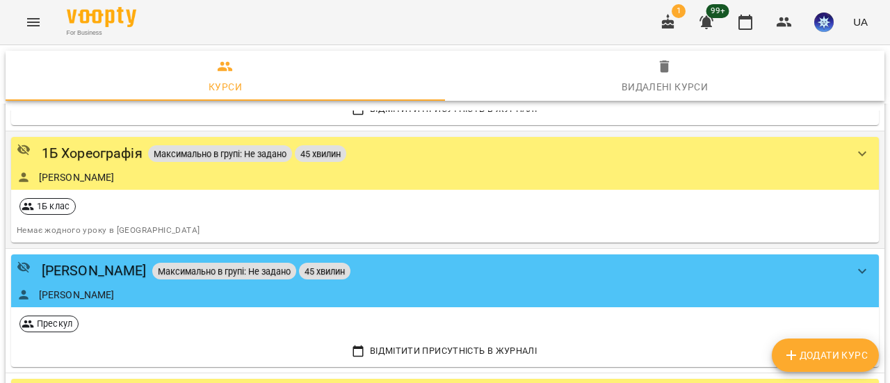
click at [117, 159] on div "1Б Хореографія Максимально в групі: Не задано 45 хвилин [PERSON_NAME]" at bounding box center [431, 162] width 829 height 41
click at [117, 149] on div "1Б Хореографія" at bounding box center [92, 153] width 101 height 22
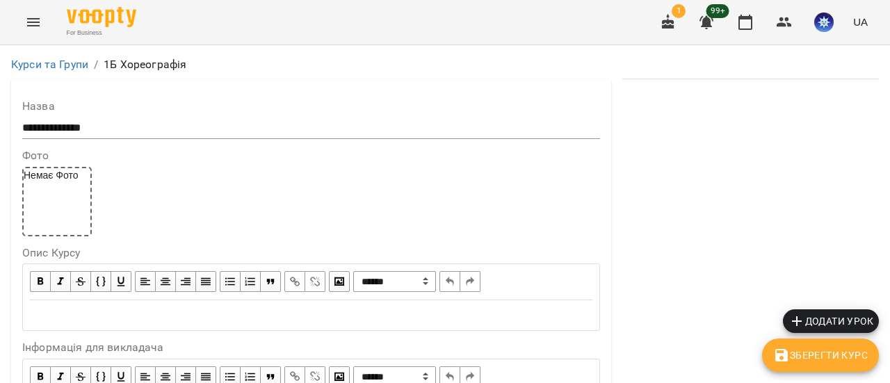
scroll to position [1474, 0]
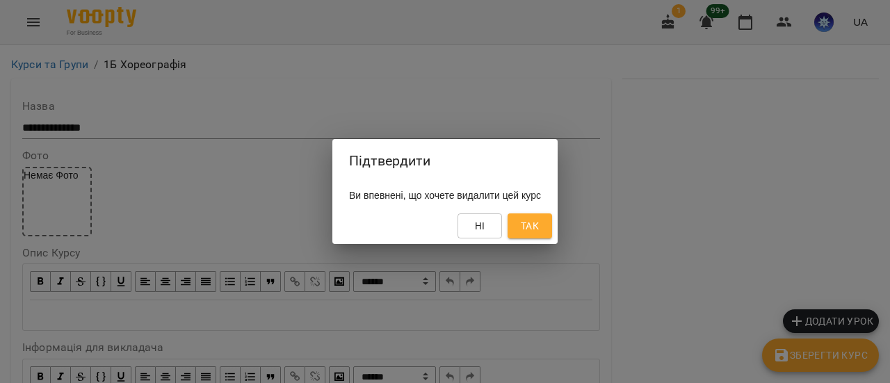
click at [539, 225] on span "Так" at bounding box center [530, 226] width 18 height 17
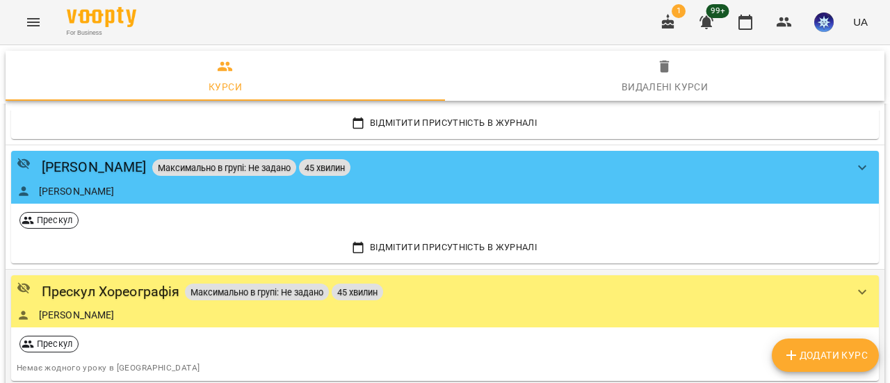
scroll to position [2641, 0]
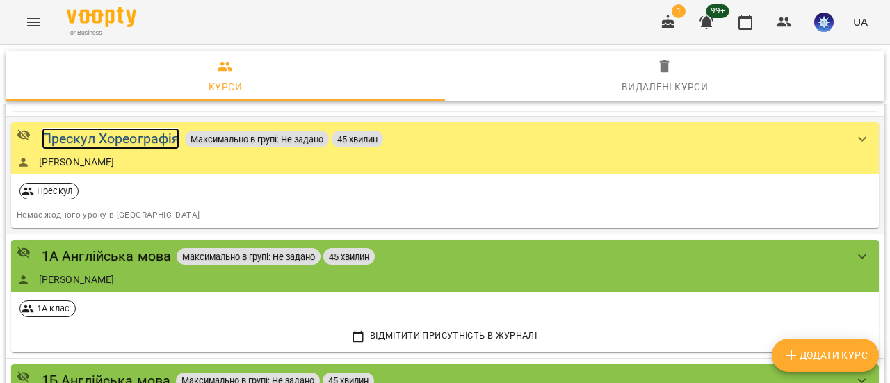
click at [135, 138] on div "Прескул Хореографія" at bounding box center [111, 139] width 138 height 22
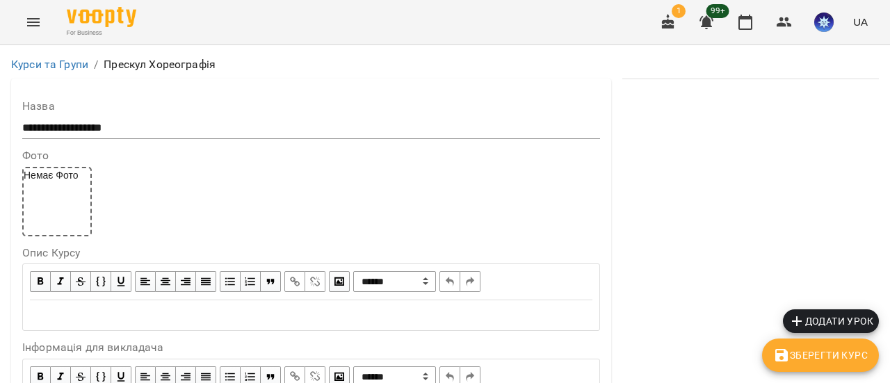
scroll to position [1419, 0]
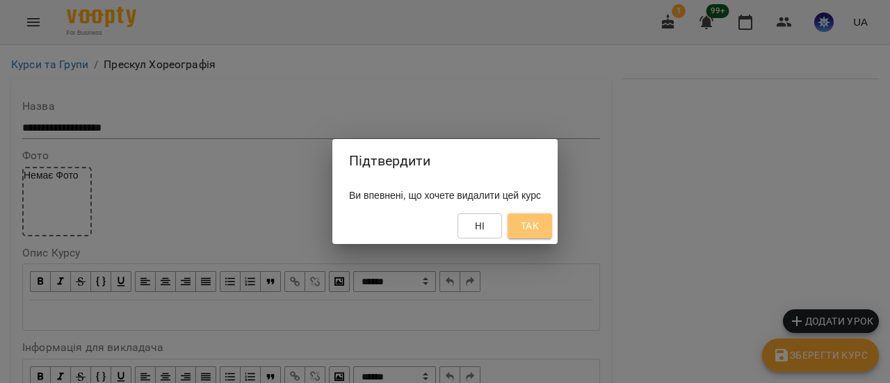
click at [539, 230] on span "Так" at bounding box center [530, 226] width 18 height 17
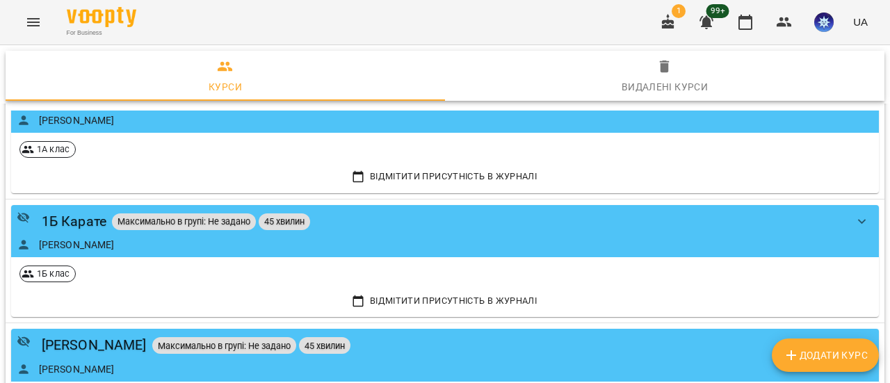
scroll to position [2306, 0]
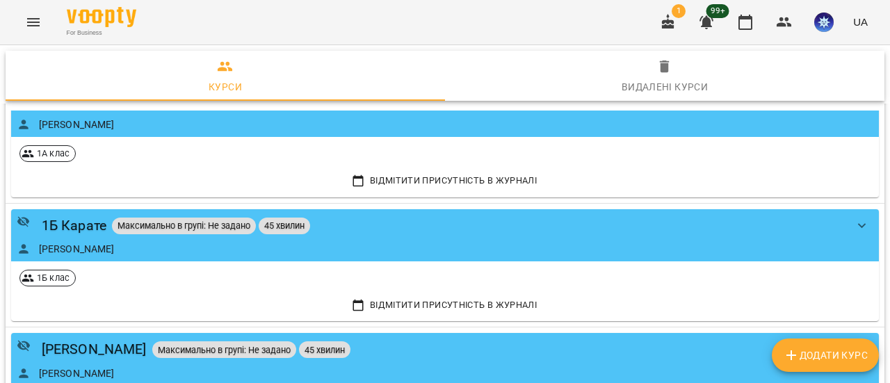
click at [28, 16] on icon "Menu" at bounding box center [33, 22] width 17 height 17
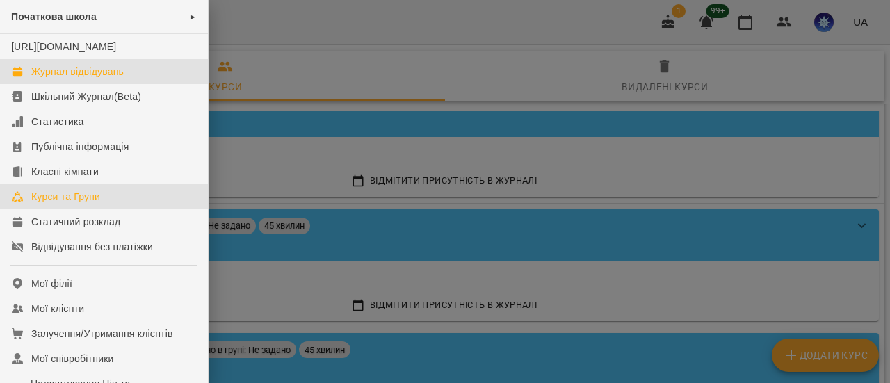
click at [78, 79] on div "Журнал відвідувань" at bounding box center [77, 72] width 92 height 14
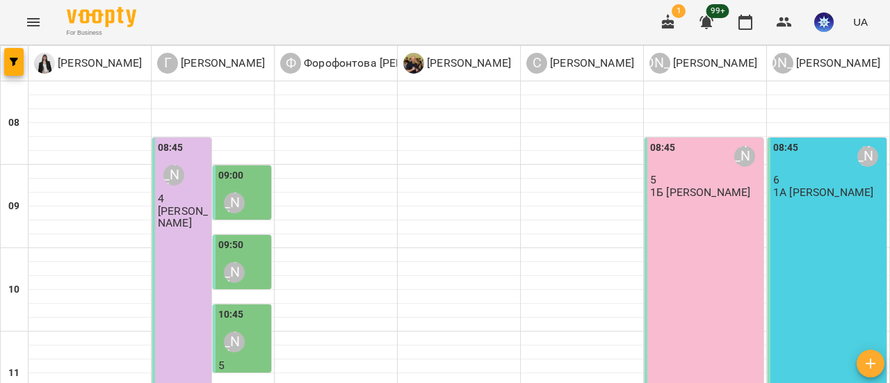
click at [679, 19] on button "button" at bounding box center [667, 22] width 33 height 33
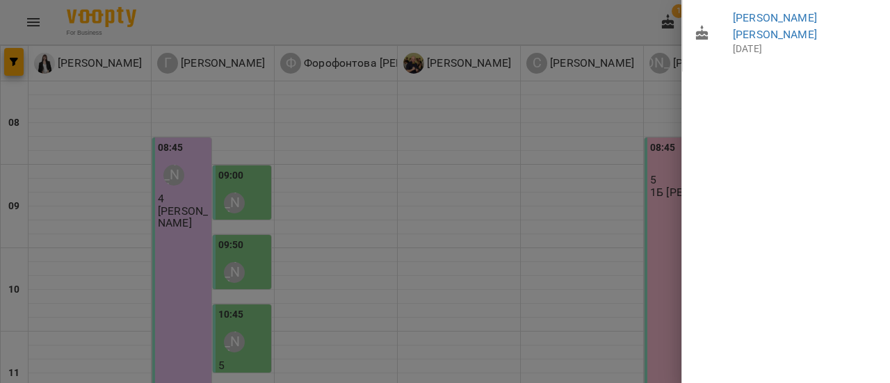
click at [592, 19] on div at bounding box center [445, 191] width 890 height 383
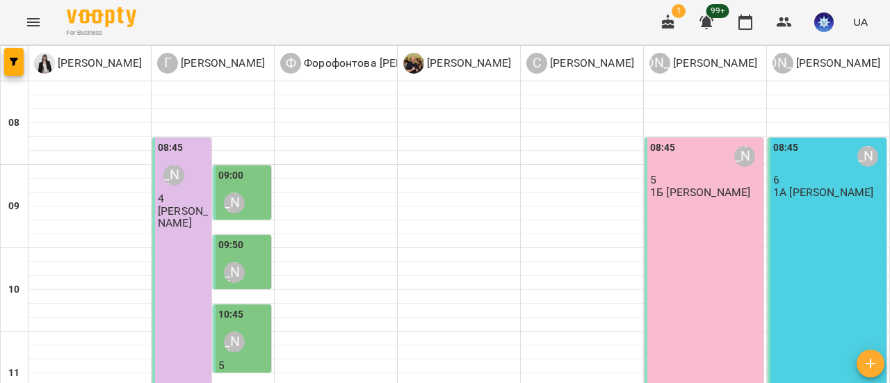
click at [35, 20] on icon "Menu" at bounding box center [33, 22] width 17 height 17
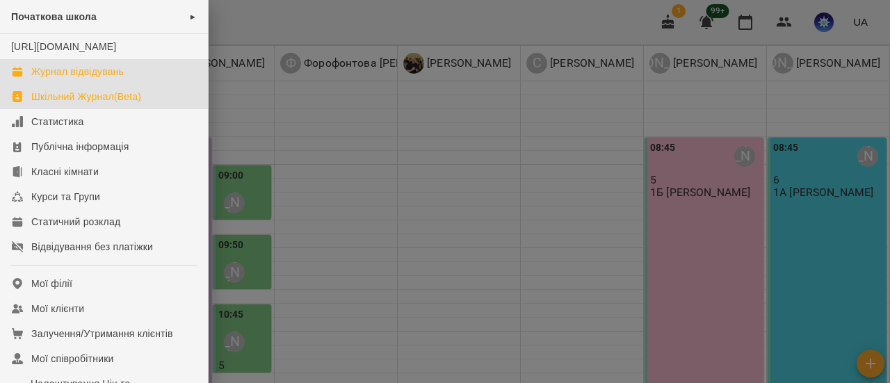
click at [61, 104] on div "Шкільний Журнал(Beta)" at bounding box center [86, 97] width 110 height 14
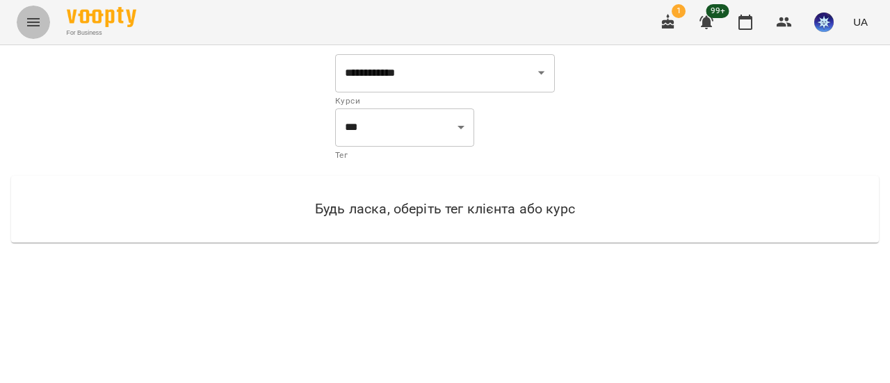
click at [25, 20] on icon "Menu" at bounding box center [33, 22] width 17 height 17
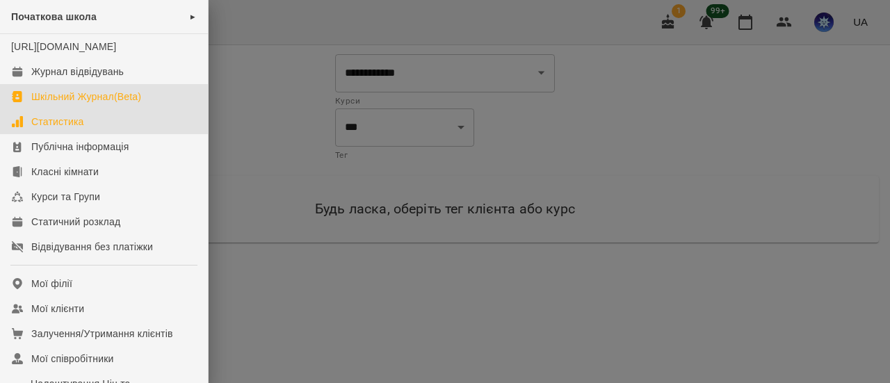
click at [74, 129] on div "Статистика" at bounding box center [57, 122] width 53 height 14
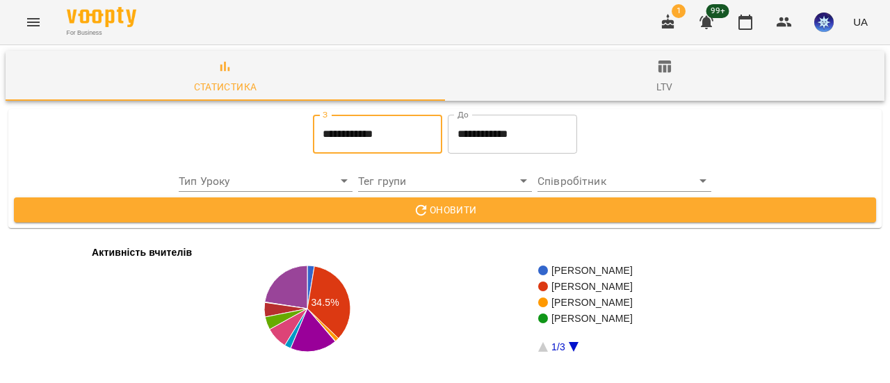
click at [318, 137] on input "**********" at bounding box center [377, 134] width 129 height 39
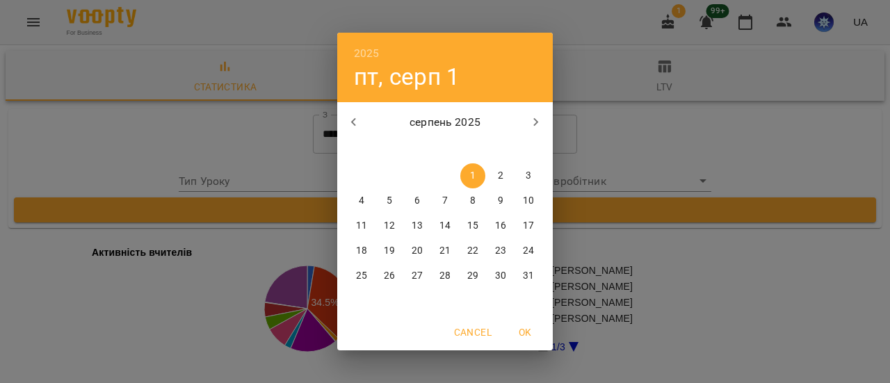
click at [539, 116] on icon "button" at bounding box center [536, 122] width 17 height 17
click at [538, 119] on icon "button" at bounding box center [536, 122] width 17 height 17
click at [386, 202] on p "7" at bounding box center [389, 201] width 6 height 14
type input "**********"
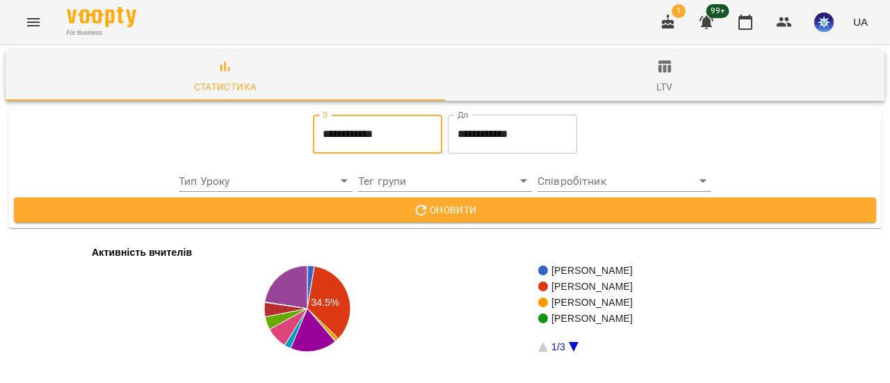
click at [503, 133] on input "**********" at bounding box center [512, 134] width 129 height 39
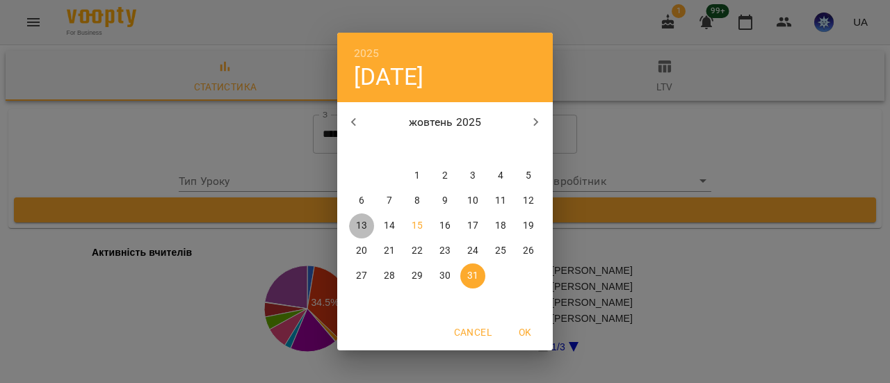
click at [361, 230] on p "13" at bounding box center [361, 226] width 11 height 14
type input "**********"
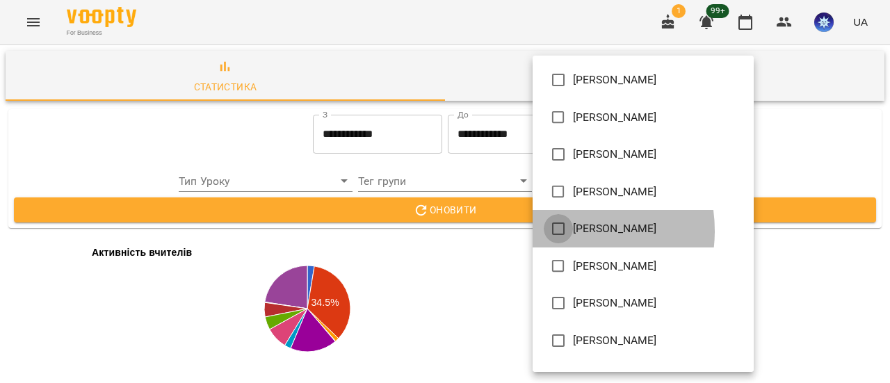
type input "**********"
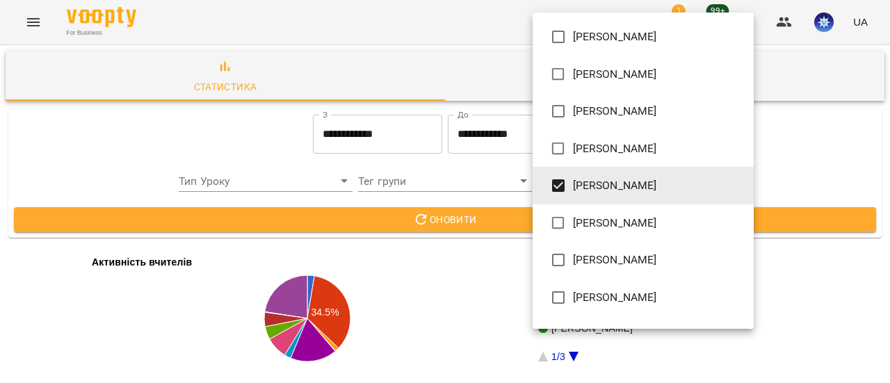
click at [776, 161] on div at bounding box center [445, 191] width 890 height 383
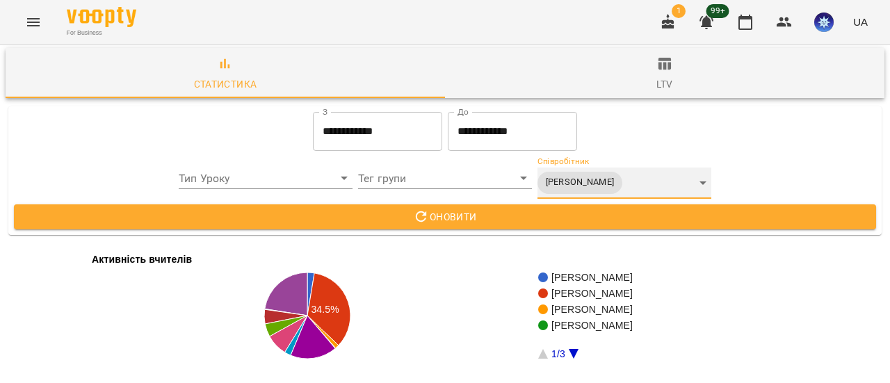
scroll to position [70, 0]
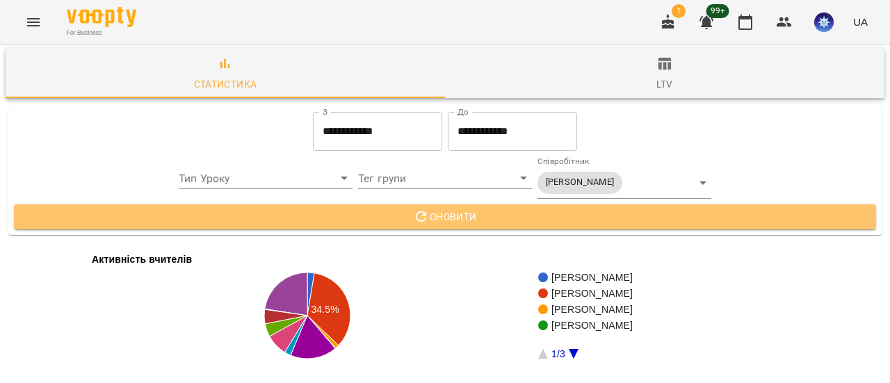
click at [460, 209] on span "Оновити" at bounding box center [445, 217] width 840 height 17
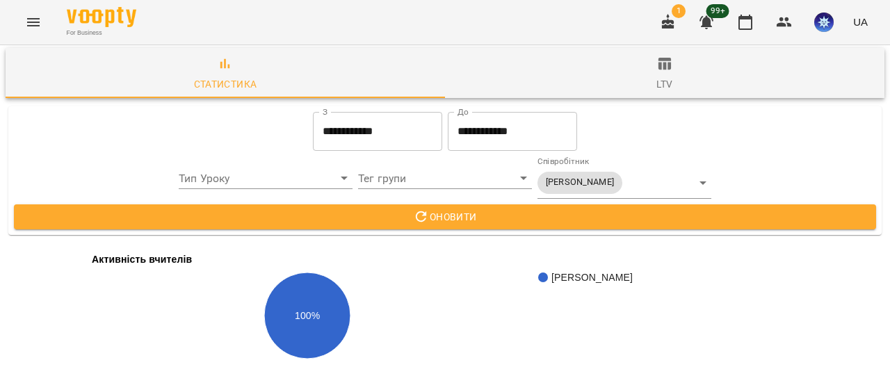
scroll to position [2123, 0]
click at [33, 24] on icon "Menu" at bounding box center [33, 22] width 17 height 17
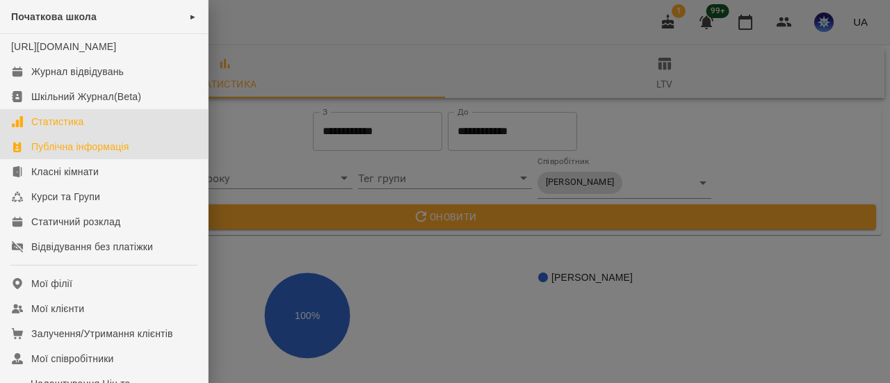
click at [51, 154] on div "Публічна інформація" at bounding box center [79, 147] width 97 height 14
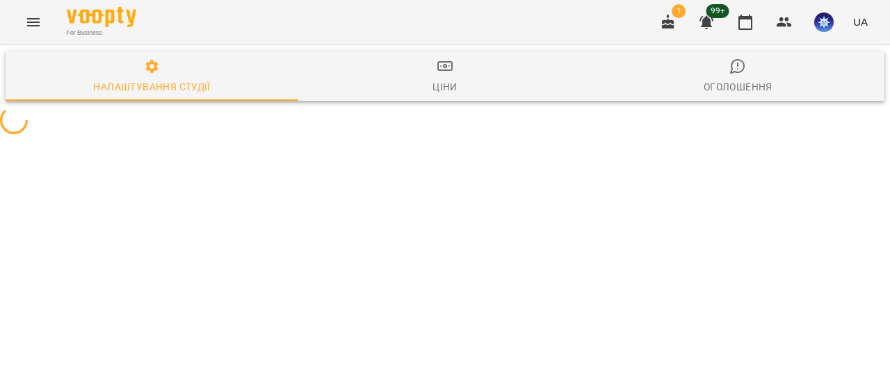
select select "**"
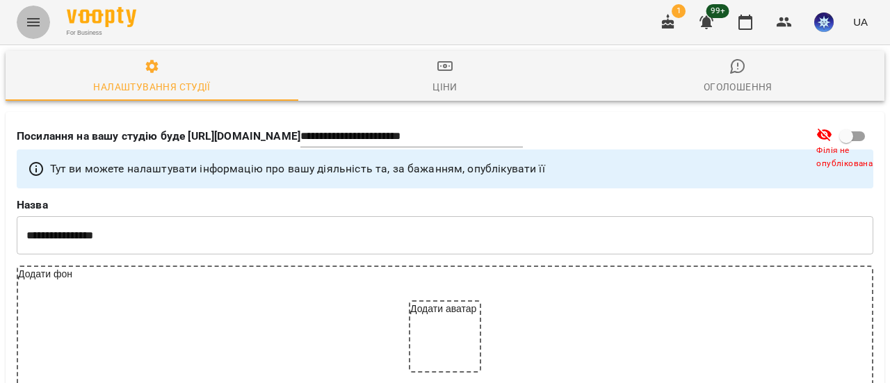
click at [33, 17] on icon "Menu" at bounding box center [33, 22] width 17 height 17
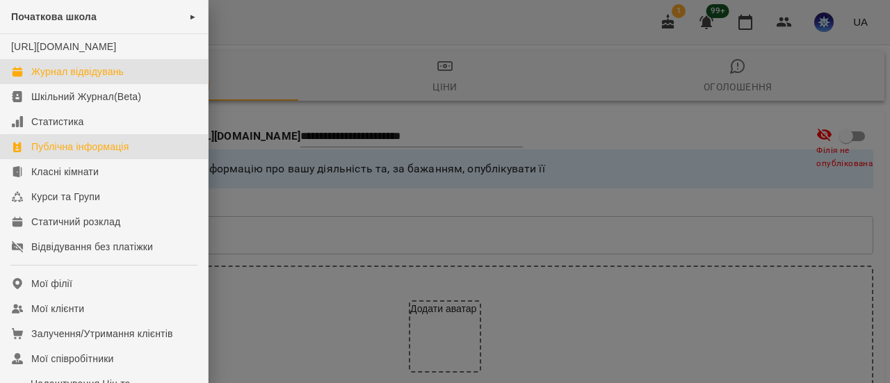
click at [69, 79] on div "Журнал відвідувань" at bounding box center [77, 72] width 92 height 14
